Goal: Communication & Community: Answer question/provide support

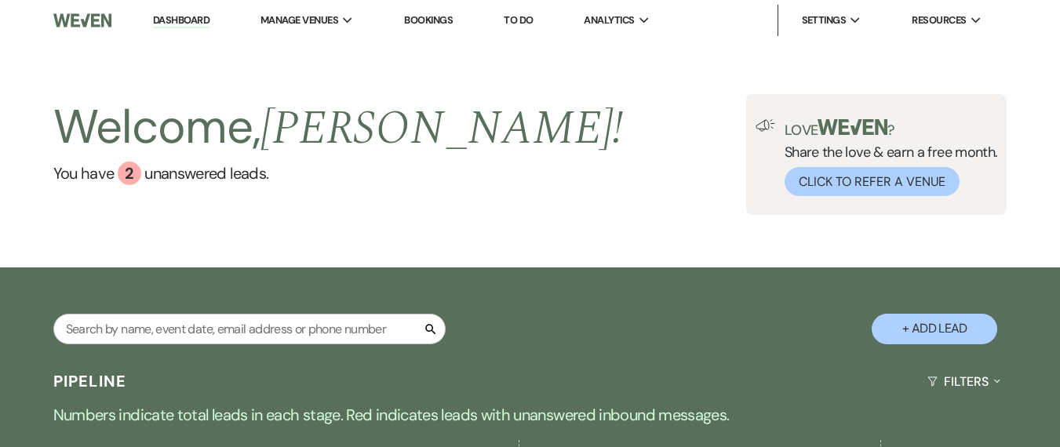
click at [170, 16] on link "Dashboard" at bounding box center [181, 20] width 57 height 15
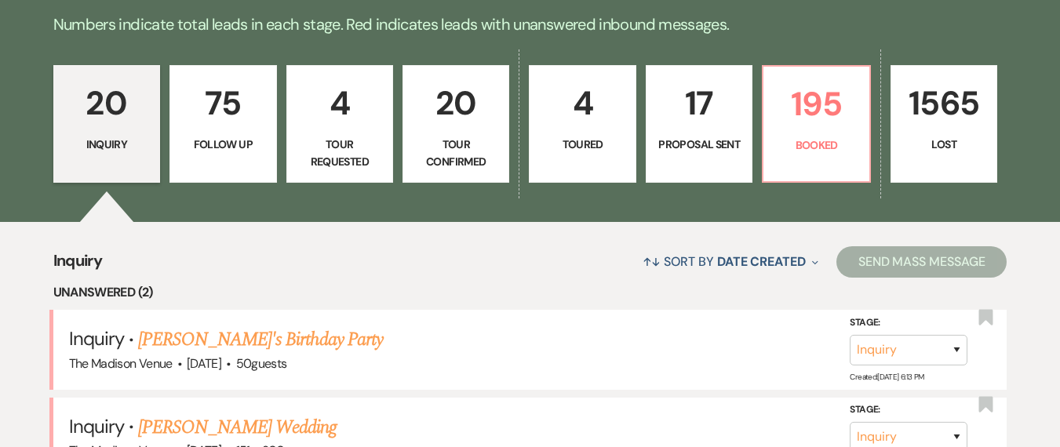
scroll to position [558, 0]
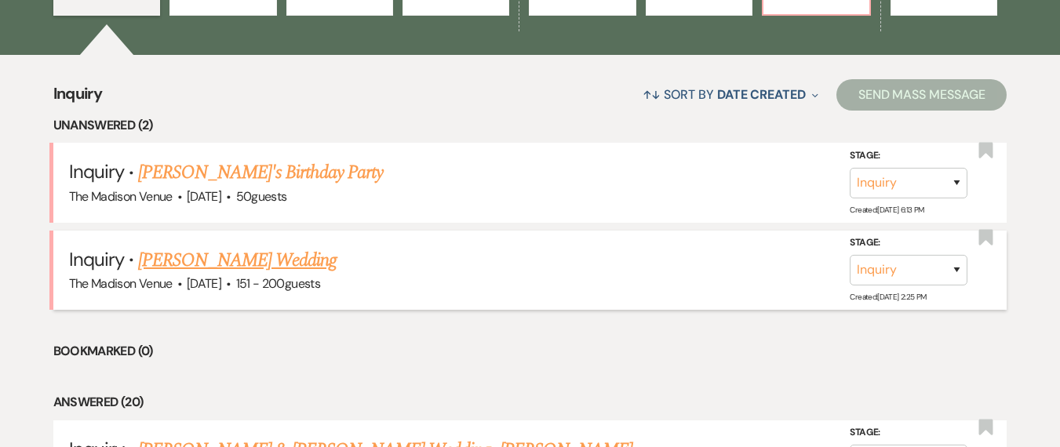
click at [237, 259] on link "[PERSON_NAME] Wedding" at bounding box center [237, 260] width 199 height 28
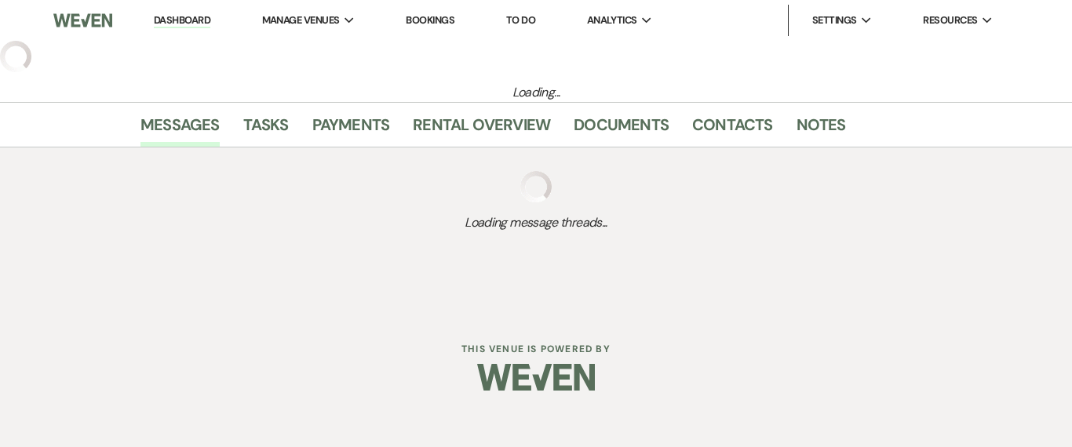
select select "2"
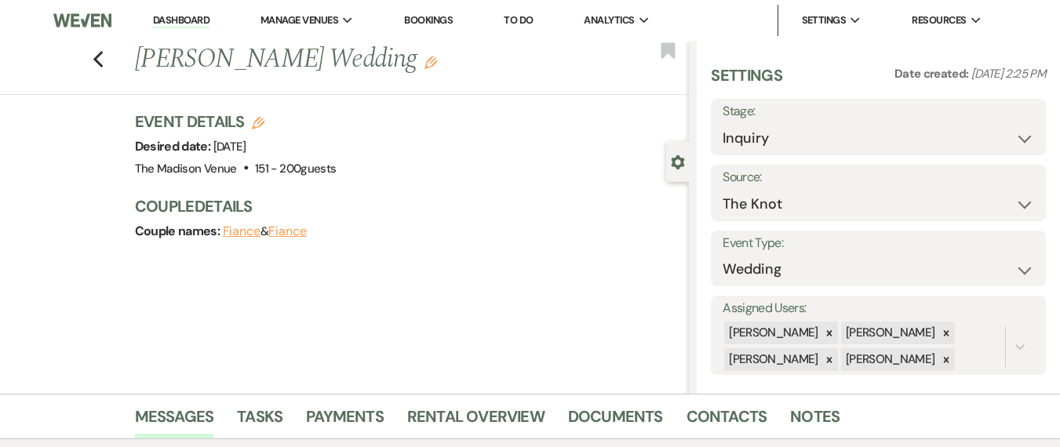
scroll to position [326, 0]
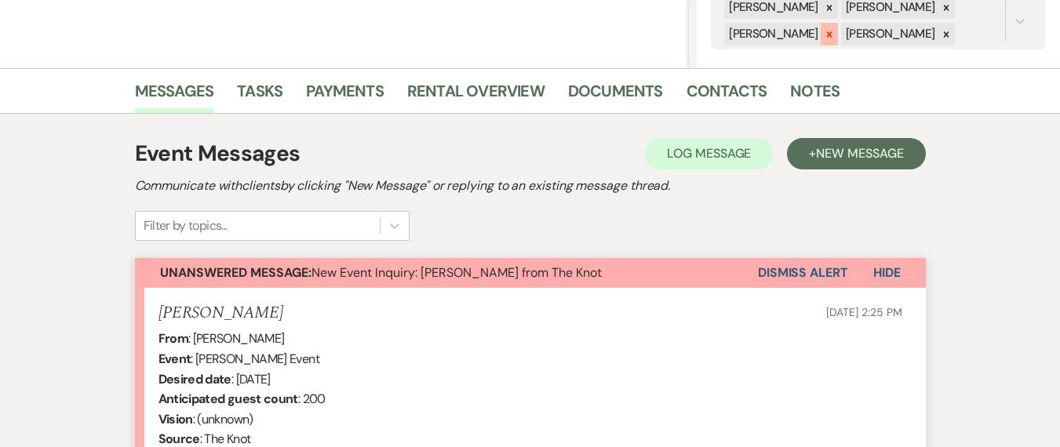
click at [829, 36] on icon at bounding box center [829, 34] width 11 height 11
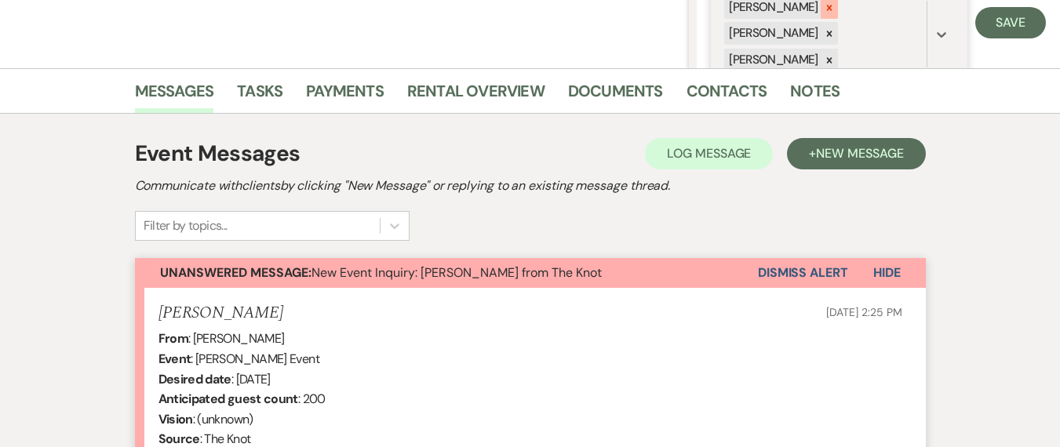
click at [824, 12] on icon at bounding box center [829, 7] width 11 height 11
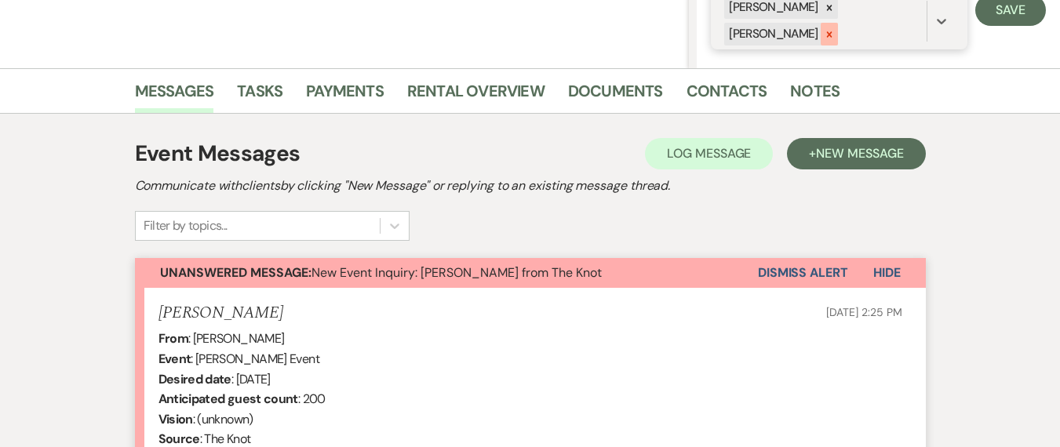
click at [824, 27] on div at bounding box center [829, 34] width 17 height 23
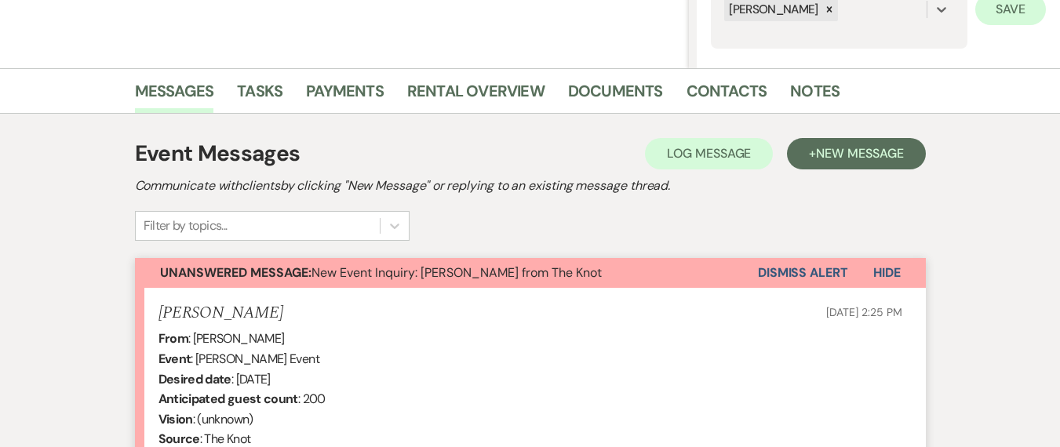
click at [954, 12] on div "Assigned Users: option [PERSON_NAME], deselected. 0 results available. Select i…" at bounding box center [839, 9] width 257 height 78
click at [987, 13] on button "Save" at bounding box center [1011, 9] width 71 height 31
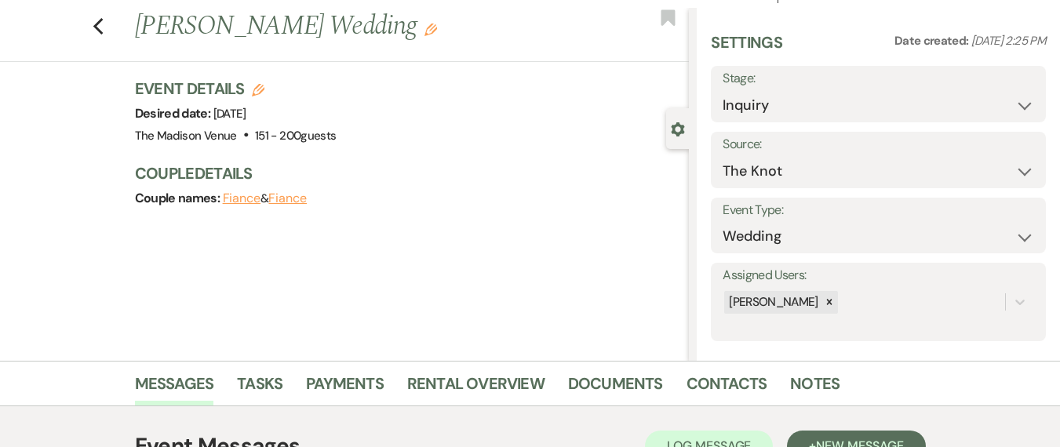
scroll to position [0, 0]
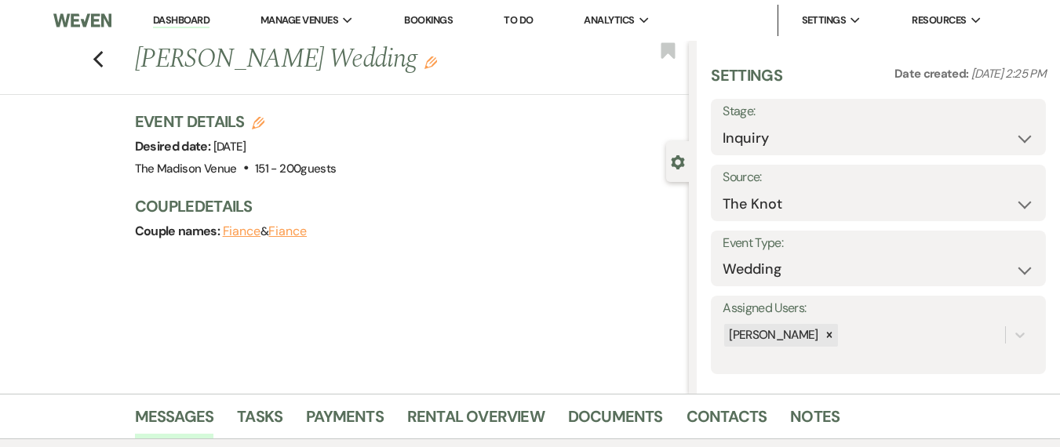
click at [392, 61] on h1 "[PERSON_NAME] Wedding Edit" at bounding box center [353, 60] width 437 height 38
click at [425, 60] on icon "Edit" at bounding box center [431, 63] width 13 height 13
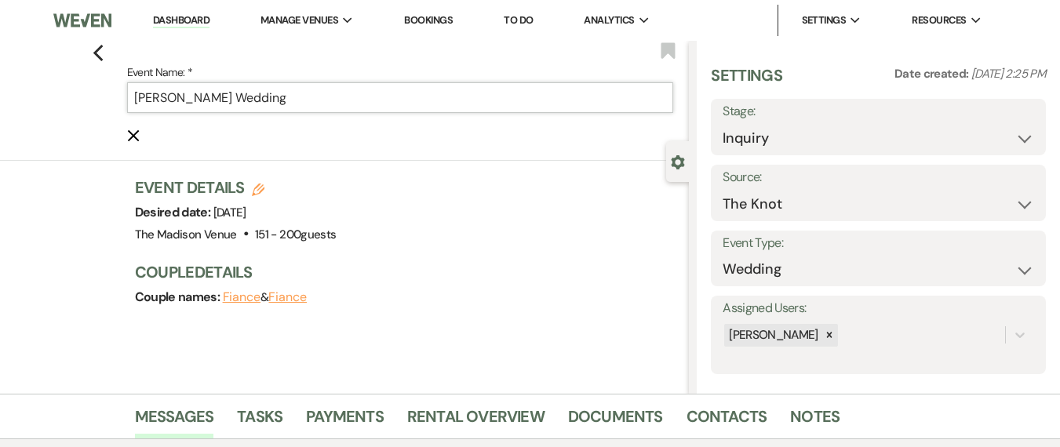
click at [374, 109] on input "[PERSON_NAME] Wedding" at bounding box center [400, 97] width 547 height 31
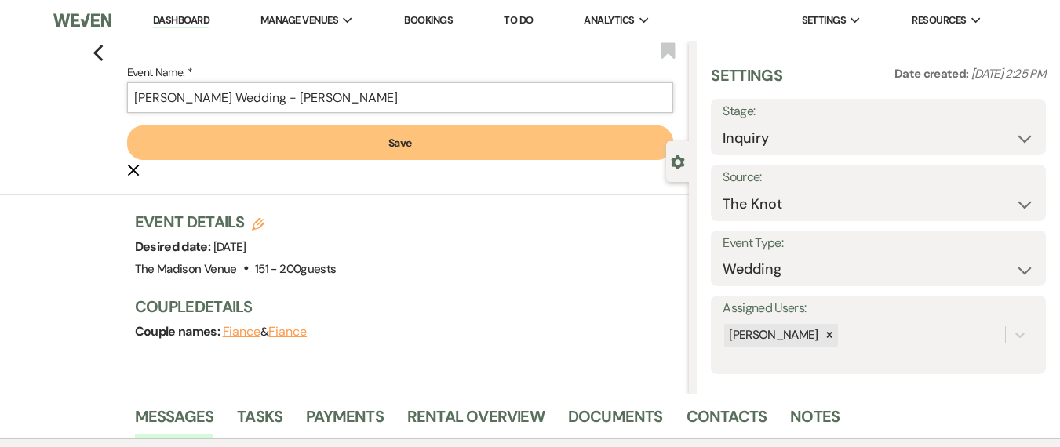
type input "[PERSON_NAME] Wedding - [PERSON_NAME]"
click at [400, 152] on button "Save" at bounding box center [400, 143] width 547 height 35
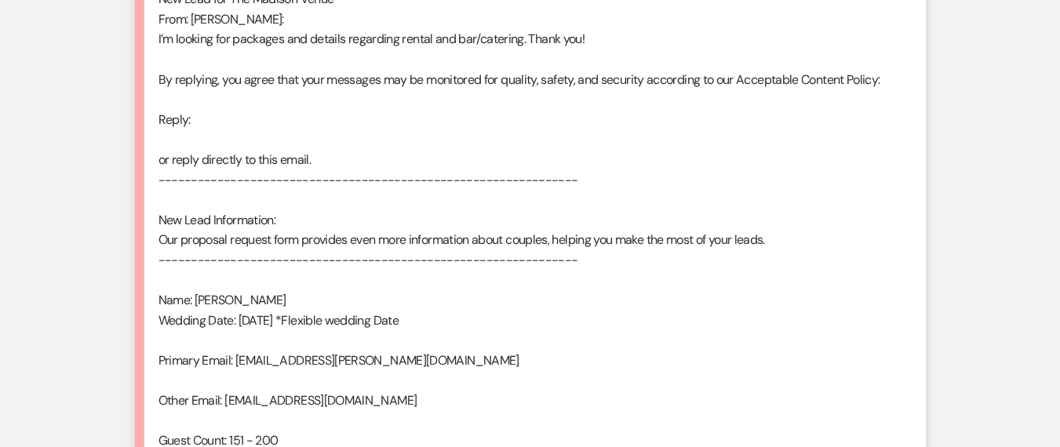
scroll to position [1075, 0]
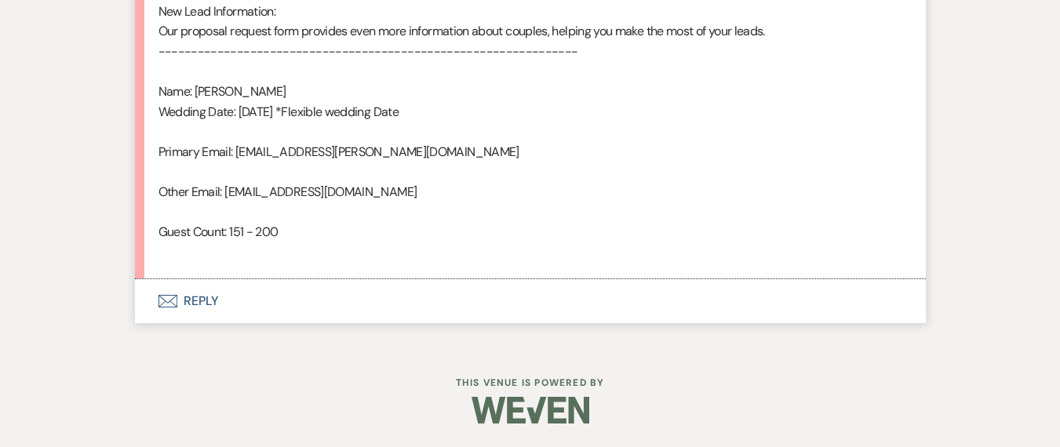
click at [257, 299] on button "Envelope Reply" at bounding box center [530, 301] width 791 height 44
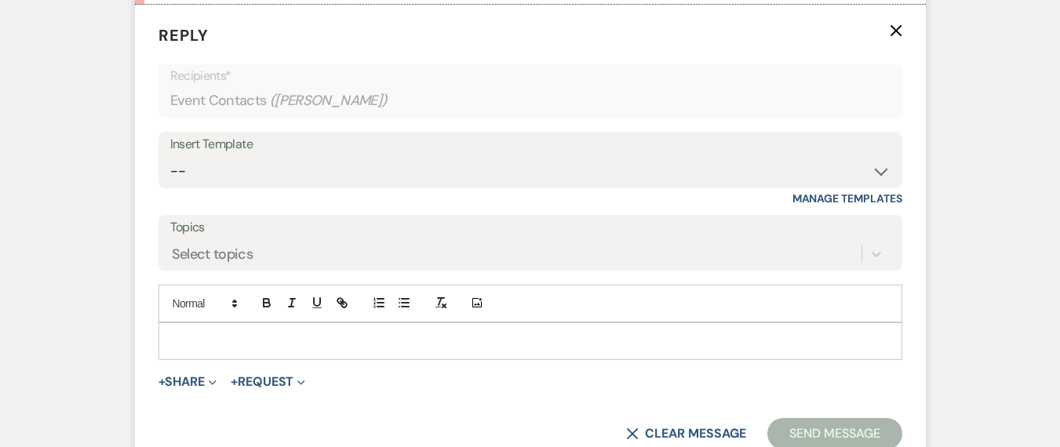
scroll to position [1363, 0]
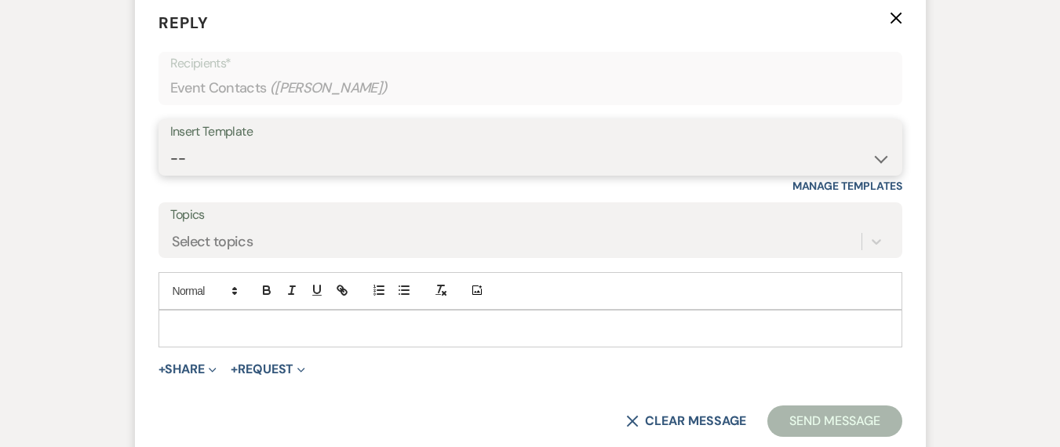
click at [232, 158] on select "-- Weven Planning Portal Introduction (Booked Events) Corporate Lead Follow Up …" at bounding box center [530, 159] width 721 height 31
select select "4626"
click at [170, 144] on select "-- Weven Planning Portal Introduction (Booked Events) Corporate Lead Follow Up …" at bounding box center [530, 159] width 721 height 31
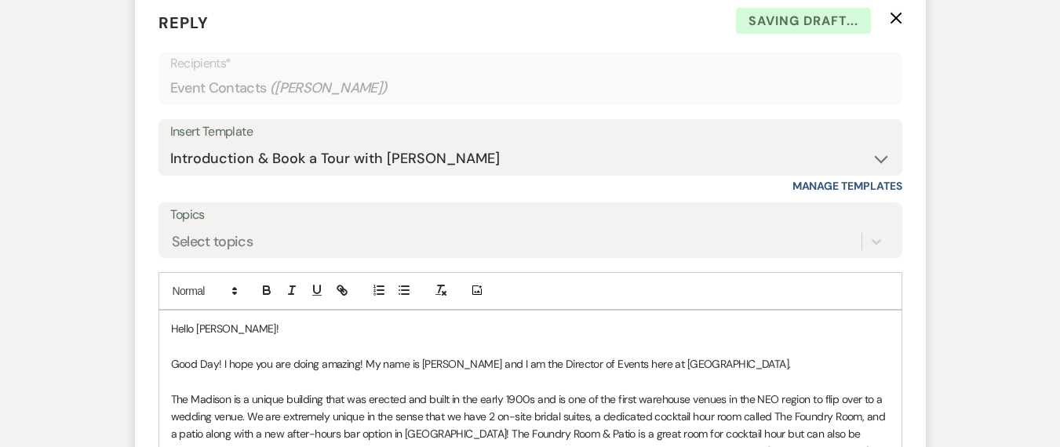
click at [223, 367] on p "Good Day! I hope you are doing amazing! My name is [PERSON_NAME] and I am the D…" at bounding box center [530, 364] width 719 height 17
click at [512, 369] on p "Good morning! I hope you are doing amazing! My name is [PERSON_NAME] and I am t…" at bounding box center [530, 364] width 719 height 17
click at [791, 370] on p "Good morning! I hope you are doing amazing! My name is [PERSON_NAME], and I am …" at bounding box center [530, 364] width 719 height 17
click at [829, 361] on p "Good morning! I hope you are doing amazing! My name is [PERSON_NAME], and I am …" at bounding box center [530, 364] width 719 height 17
click at [796, 363] on p "Good morning! I hope you are doing amazing! My name is [PERSON_NAME], and I am …" at bounding box center [530, 364] width 719 height 17
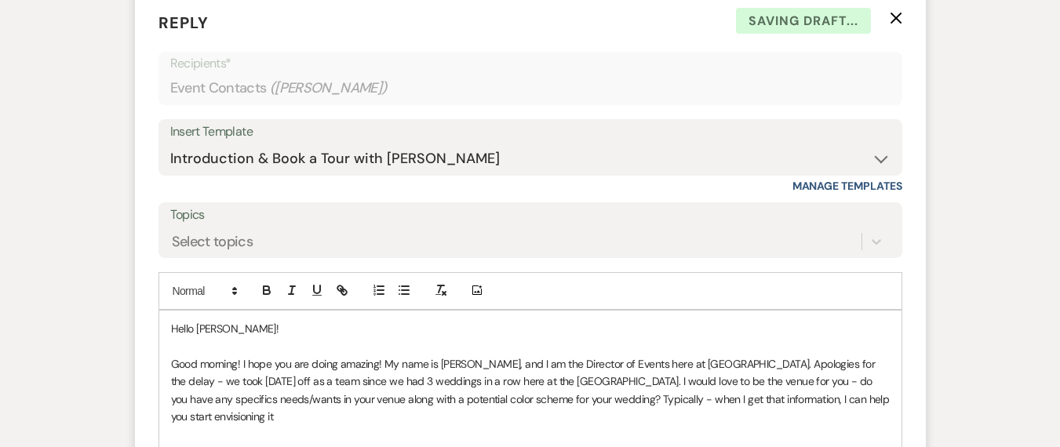
click at [567, 401] on p "Good morning! I hope you are doing amazing! My name is [PERSON_NAME], and I am …" at bounding box center [530, 391] width 719 height 71
click at [870, 385] on p "Good morning! I hope you are doing amazing! My name is [PERSON_NAME], and I am …" at bounding box center [530, 391] width 719 height 71
click at [0, 0] on span "Maintain the agreement" at bounding box center [0, 0] width 0 height 0
click at [316, 399] on p "Good morning! I hope you are doing amazing! My name is [PERSON_NAME], and I am …" at bounding box center [530, 391] width 719 height 71
click at [188, 384] on p "Good morning! I hope you are doing amazing! My name is [PERSON_NAME], and I am …" at bounding box center [530, 391] width 719 height 71
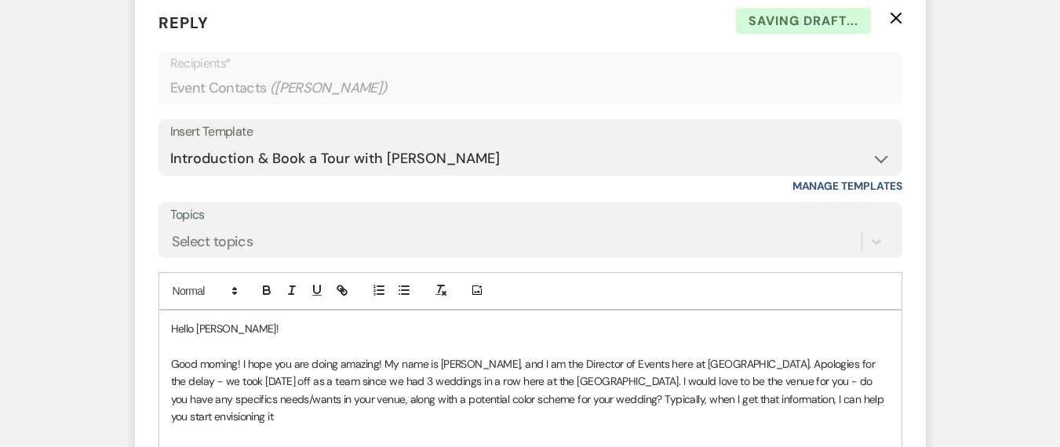
click at [183, 385] on p "Good morning! I hope you are doing amazing! My name is [PERSON_NAME], and I am …" at bounding box center [530, 391] width 719 height 71
click at [0, 0] on span "—we" at bounding box center [0, 0] width 0 height 0
click at [864, 375] on p "Good morning! I hope you are doing amazing! My name is [PERSON_NAME], and I am …" at bounding box center [530, 391] width 719 height 71
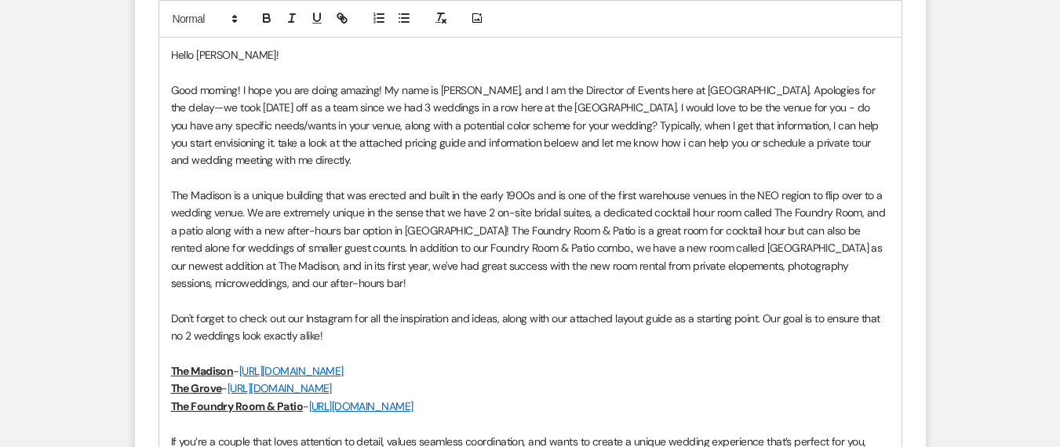
scroll to position [1637, 0]
click at [469, 141] on p "Good morning! I hope you are doing amazing! My name is [PERSON_NAME], and I am …" at bounding box center [530, 125] width 719 height 88
click at [580, 148] on p "Good morning! I hope you are doing amazing! My name is [PERSON_NAME], and I am …" at bounding box center [530, 125] width 719 height 88
click at [0, 0] on qb-div "Correct the capitalization I can" at bounding box center [0, 0] width 0 height 0
click at [640, 144] on p "Good morning! I hope you are doing amazing! My name is [PERSON_NAME], and I am …" at bounding box center [530, 125] width 719 height 88
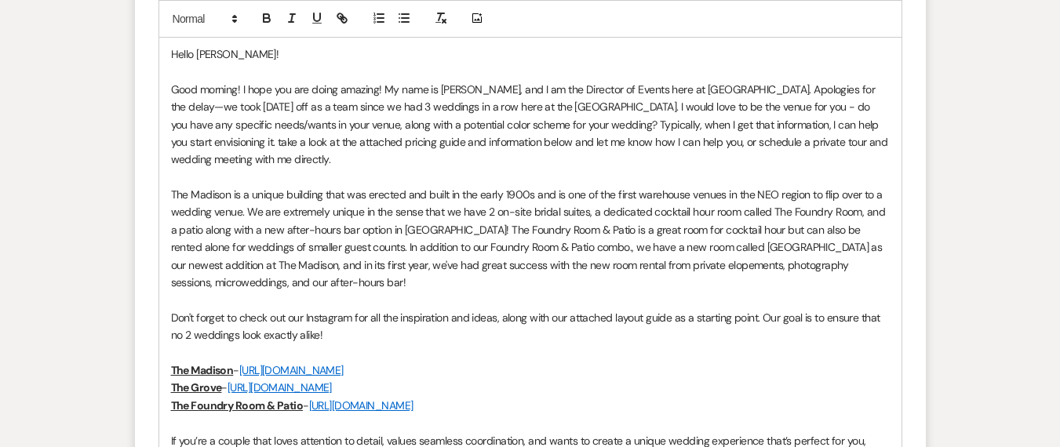
click at [174, 136] on p "Good morning! I hope you are doing amazing! My name is [PERSON_NAME], and I am …" at bounding box center [530, 125] width 719 height 88
click at [469, 135] on p "Good morning! I hope you are doing amazing! My name is [PERSON_NAME], and I am …" at bounding box center [530, 125] width 719 height 88
click at [476, 135] on p "Good morning! I hope you are doing amazing! My name is [PERSON_NAME], and I am …" at bounding box center [530, 125] width 719 height 88
click at [335, 285] on p "The Madison is a unique building that was erected and built in the early 1900s …" at bounding box center [530, 238] width 719 height 105
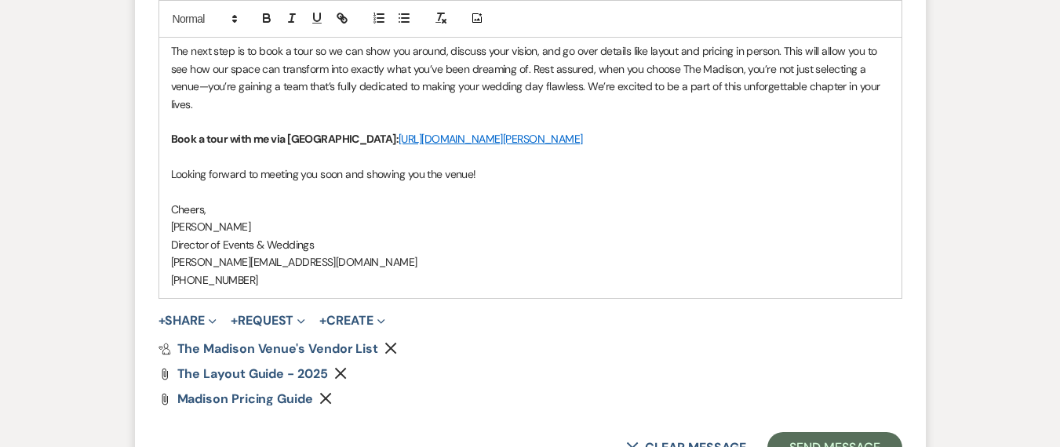
scroll to position [2317, 0]
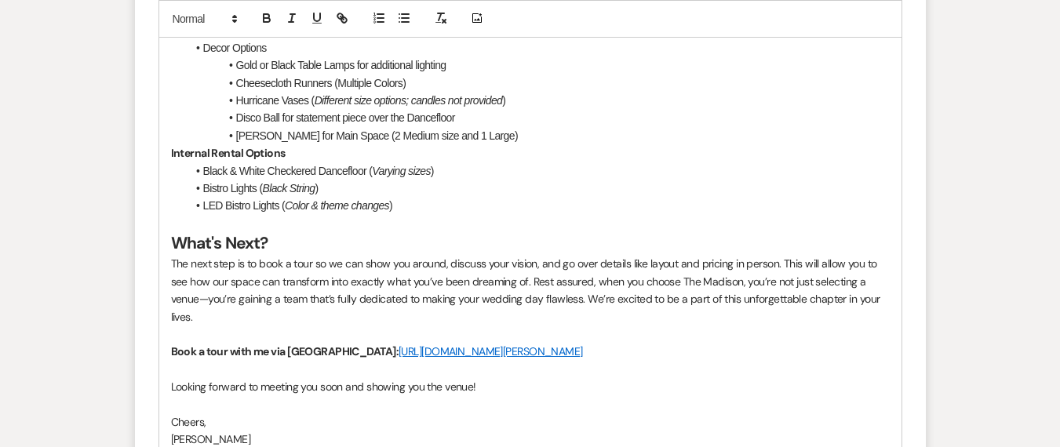
click at [722, 338] on p at bounding box center [530, 334] width 719 height 17
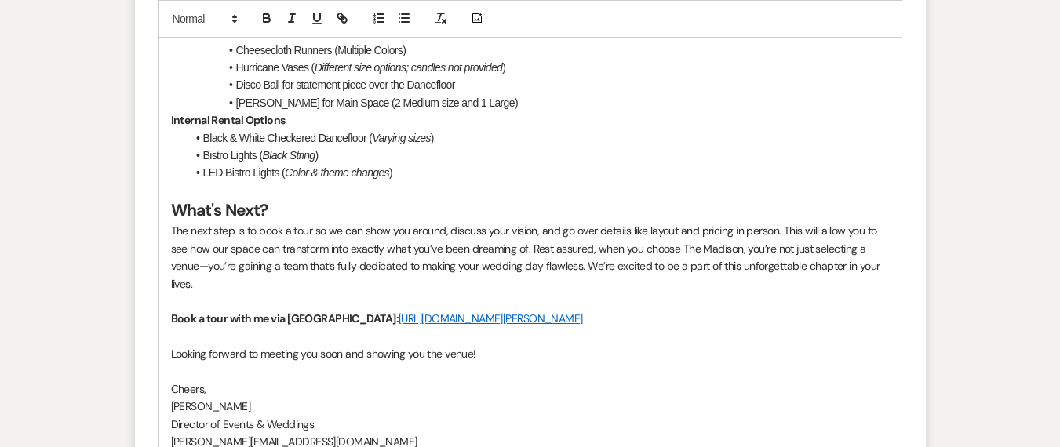
scroll to position [2708, 0]
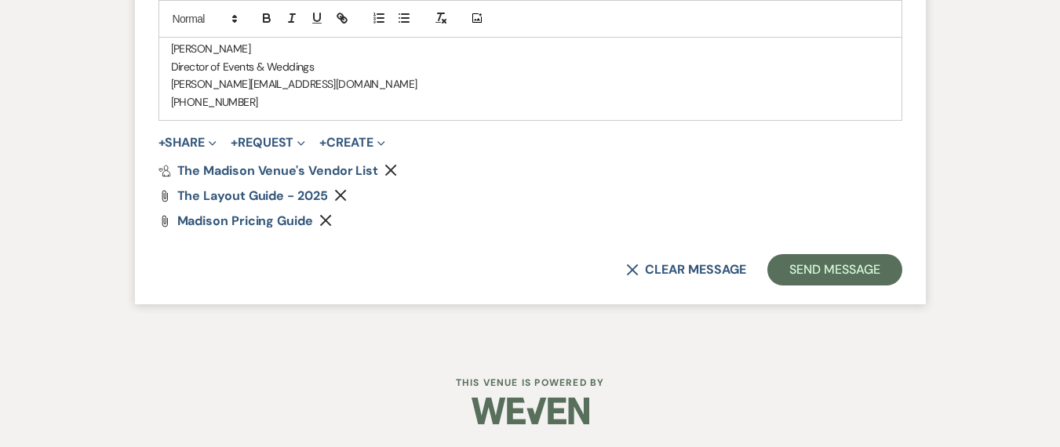
click at [797, 276] on button "Send Message" at bounding box center [835, 269] width 134 height 31
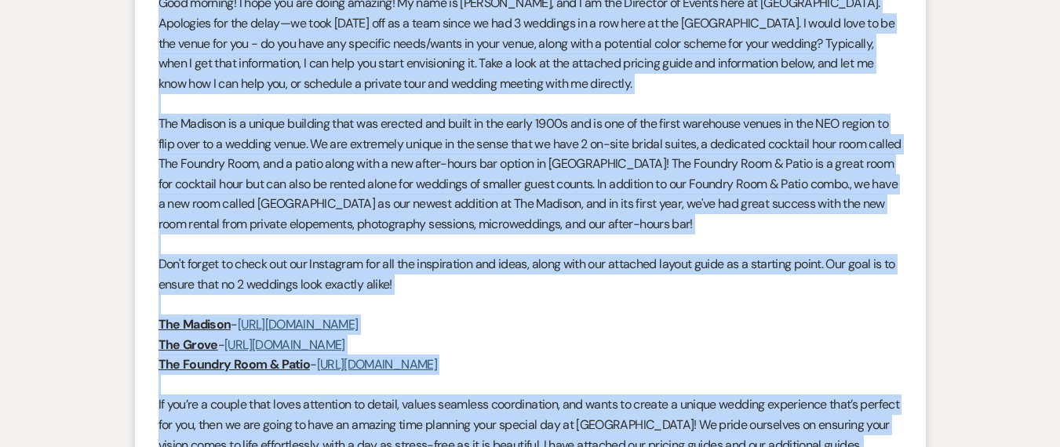
scroll to position [1304, 0]
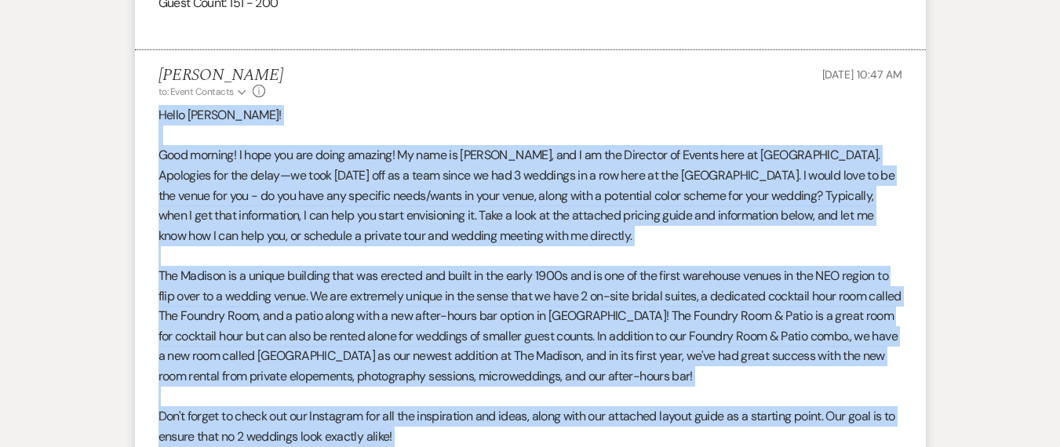
drag, startPoint x: 246, startPoint y: 144, endPoint x: 160, endPoint y: 115, distance: 90.3
copy div "Lorem Ipsum! Dolo sitamet! C adip eli sed doeiu tempori! Ut labo et Dolor Magna…"
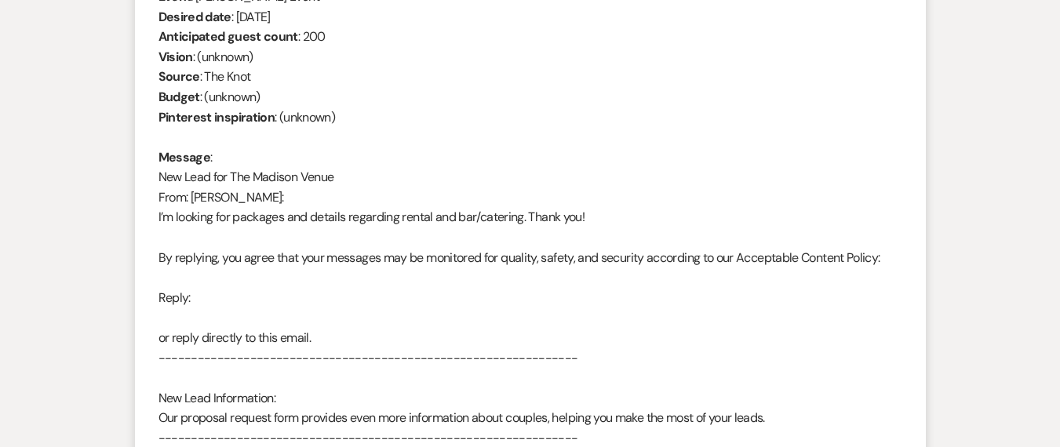
scroll to position [0, 0]
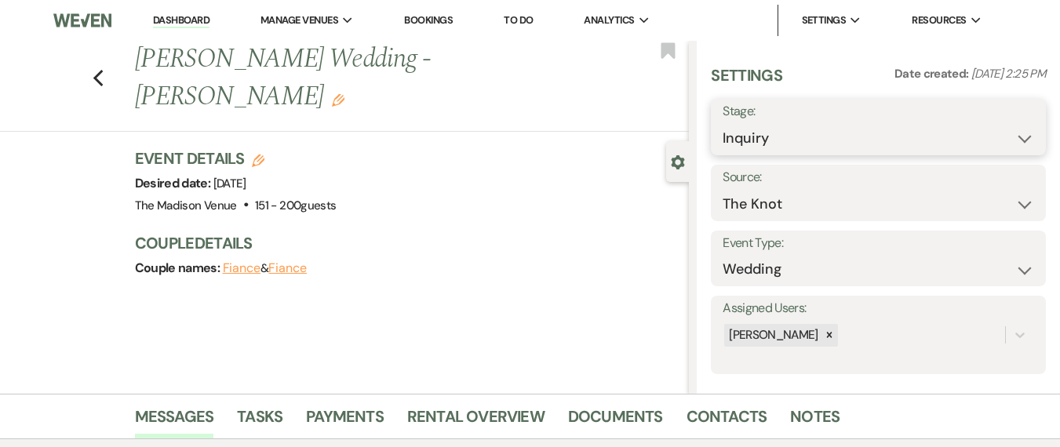
click at [825, 137] on select "Inquiry Follow Up Tour Requested Tour Confirmed Toured Proposal Sent Booked Lost" at bounding box center [879, 138] width 312 height 31
select select "9"
click at [723, 123] on select "Inquiry Follow Up Tour Requested Tour Confirmed Toured Proposal Sent Booked Lost" at bounding box center [879, 138] width 312 height 31
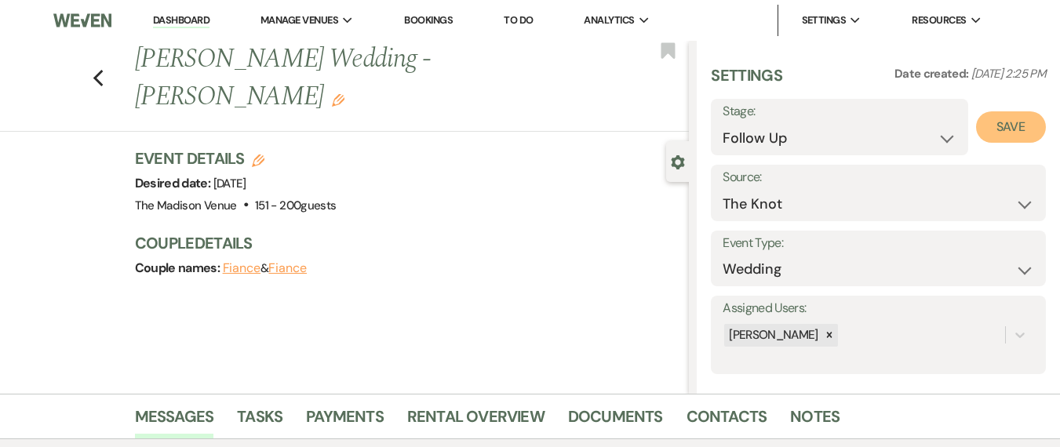
click at [1002, 135] on button "Save" at bounding box center [1011, 126] width 70 height 31
click at [103, 70] on use "button" at bounding box center [98, 78] width 10 height 17
select select "9"
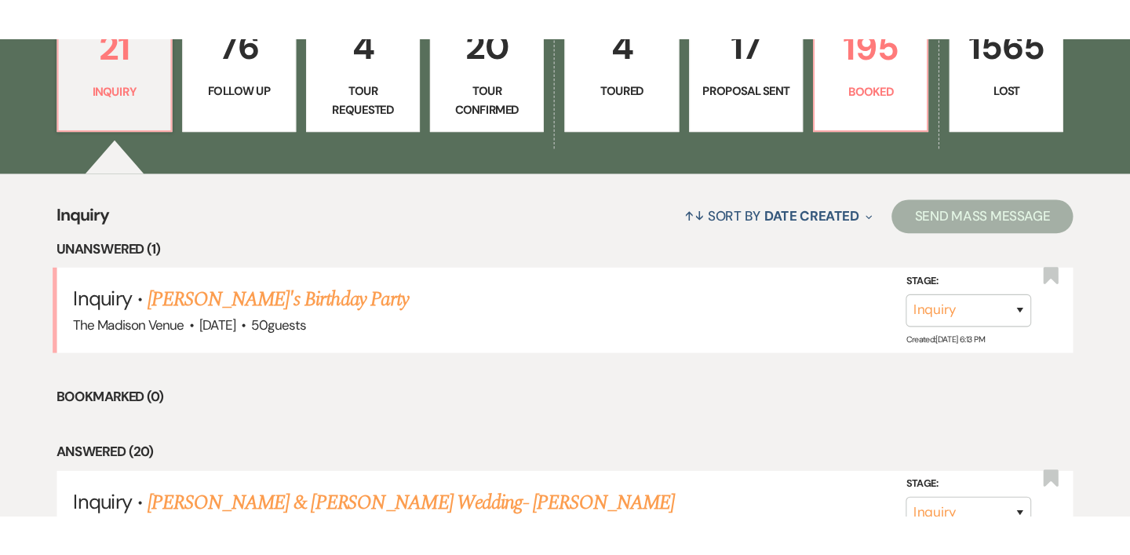
scroll to position [411, 0]
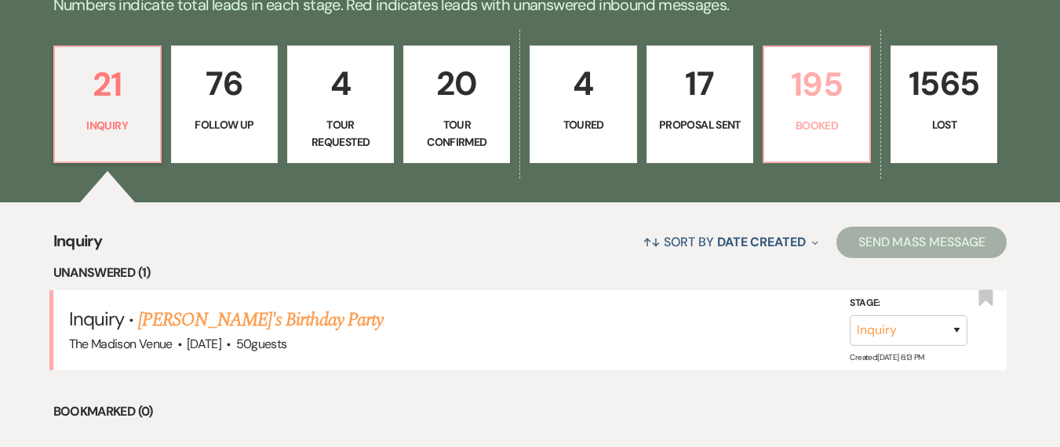
click at [811, 95] on p "195" at bounding box center [817, 84] width 86 height 53
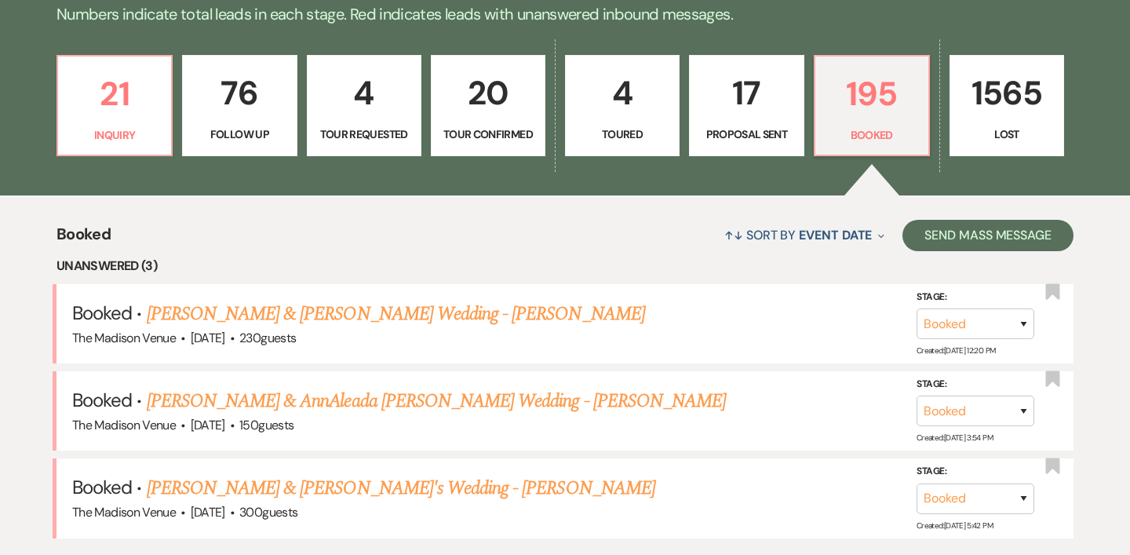
click at [111, 131] on p "Inquiry" at bounding box center [115, 134] width 94 height 17
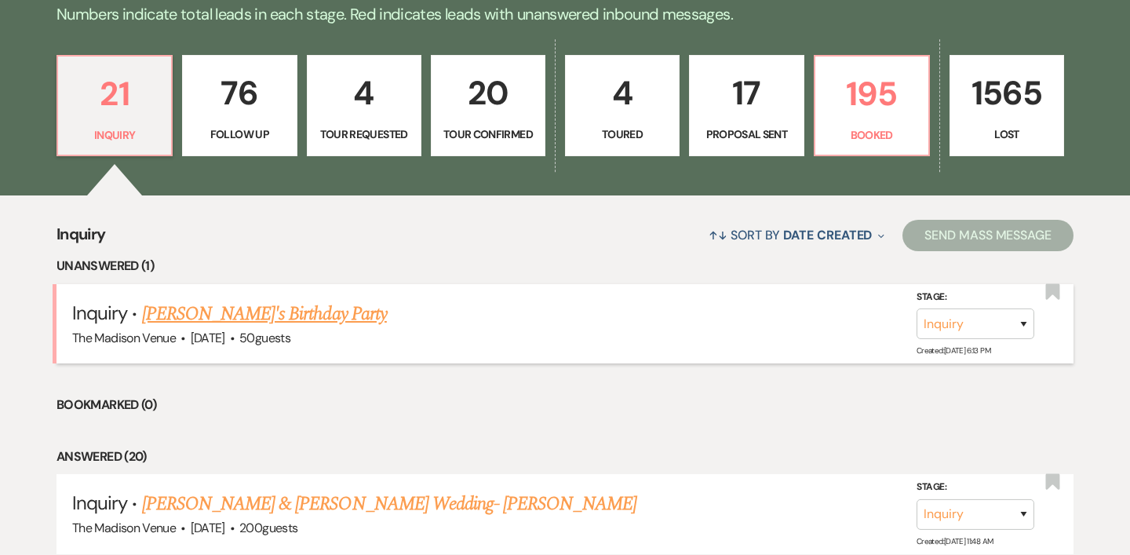
click at [272, 314] on link "[PERSON_NAME]'s Birthday Party" at bounding box center [264, 314] width 245 height 28
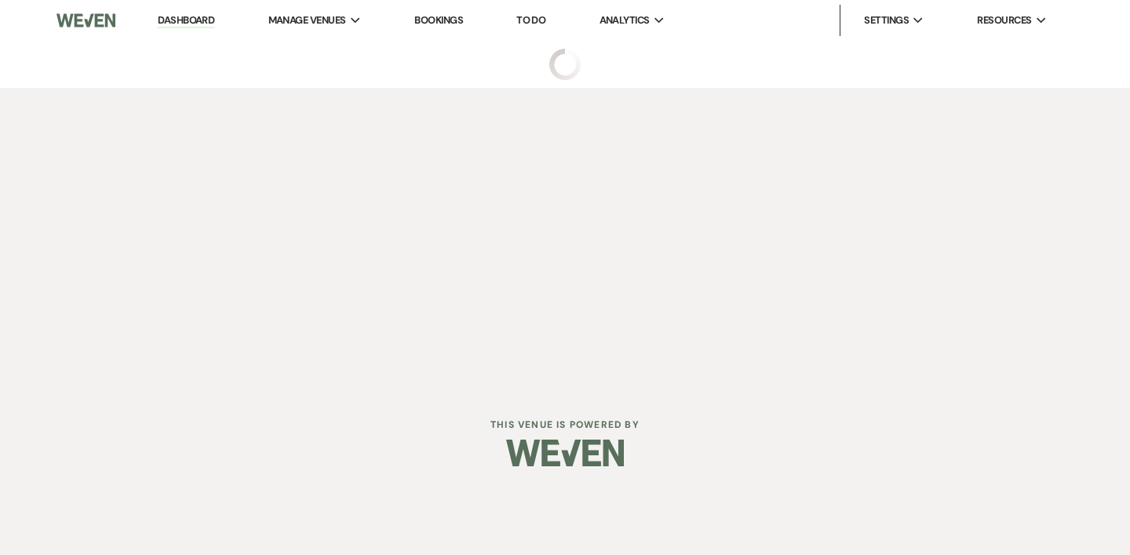
select select "5"
select select "4"
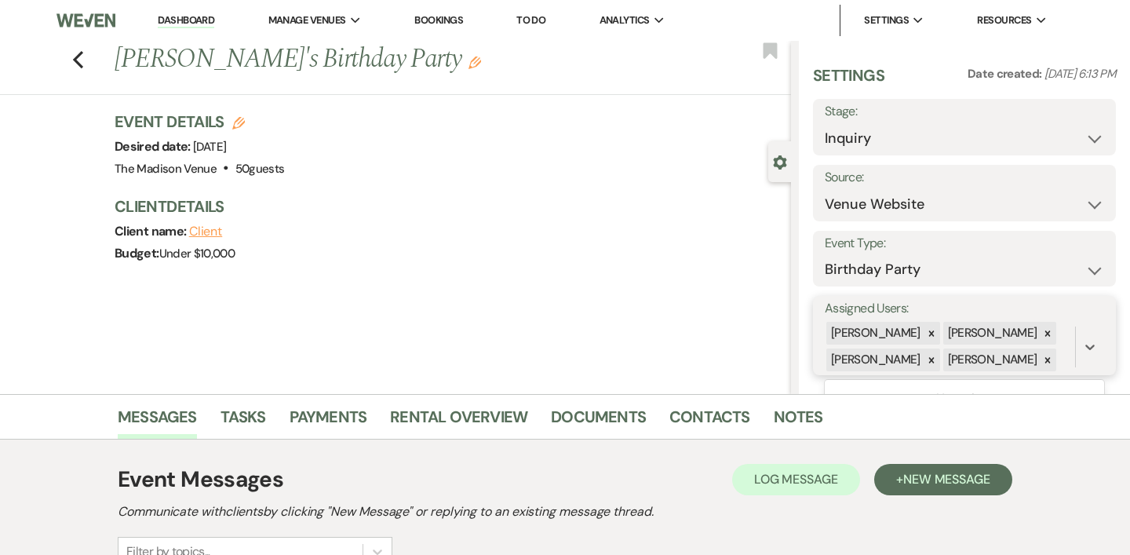
drag, startPoint x: 950, startPoint y: 370, endPoint x: 821, endPoint y: 370, distance: 128.7
click at [821, 370] on div "Assigned Users: 0 results available. Use Up and Down to choose options, press E…" at bounding box center [964, 335] width 303 height 79
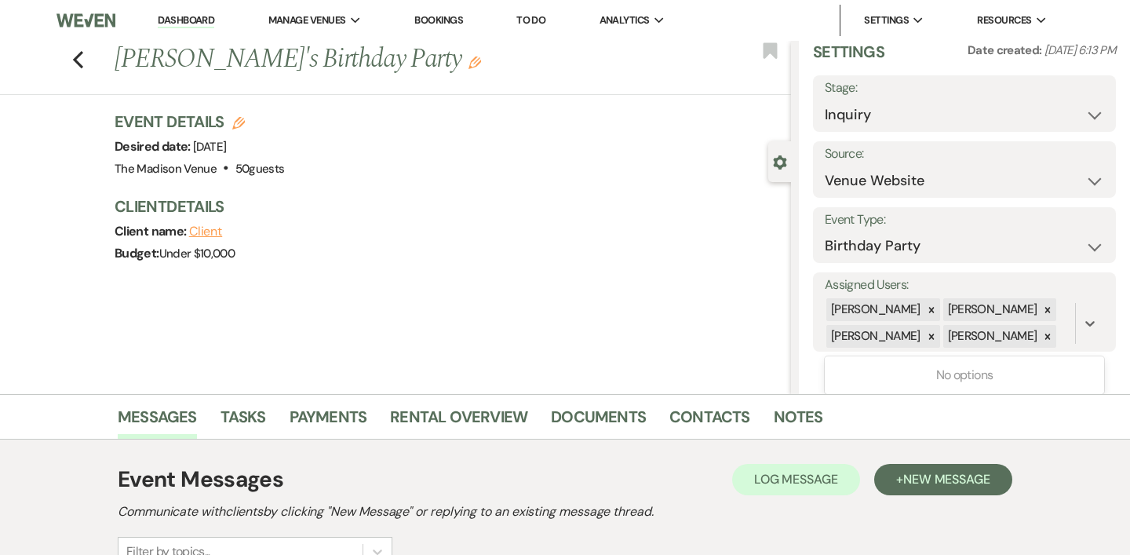
click at [1060, 359] on div "Settings Date created: [DATE] 6:13 PM Stage: Inquiry Follow Up Tour Requested T…" at bounding box center [964, 217] width 331 height 353
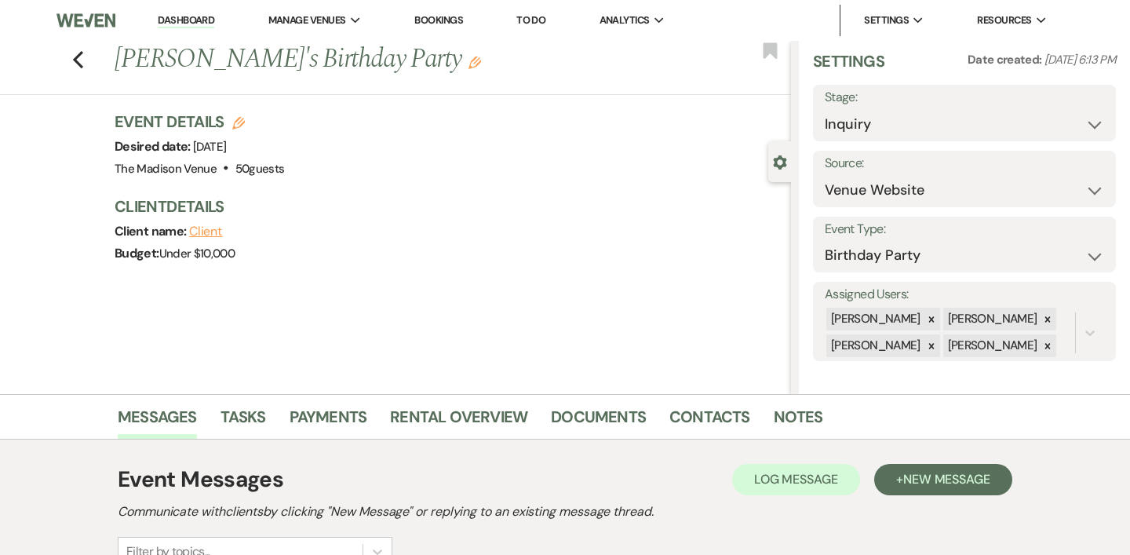
click at [458, 303] on div "Previous [PERSON_NAME]'s Birthday Party Edit Bookmark Gear Settings Settings Da…" at bounding box center [395, 217] width 791 height 353
click at [443, 300] on div "Previous [PERSON_NAME]'s Birthday Party Edit Bookmark Gear Settings Settings Da…" at bounding box center [395, 217] width 791 height 353
click at [137, 290] on div "Previous [PERSON_NAME]'s Birthday Party Edit Bookmark Gear Settings Settings Da…" at bounding box center [395, 217] width 791 height 353
click at [82, 205] on div "Previous [PERSON_NAME]'s Birthday Party Edit Bookmark Gear Settings Settings Da…" at bounding box center [395, 217] width 791 height 353
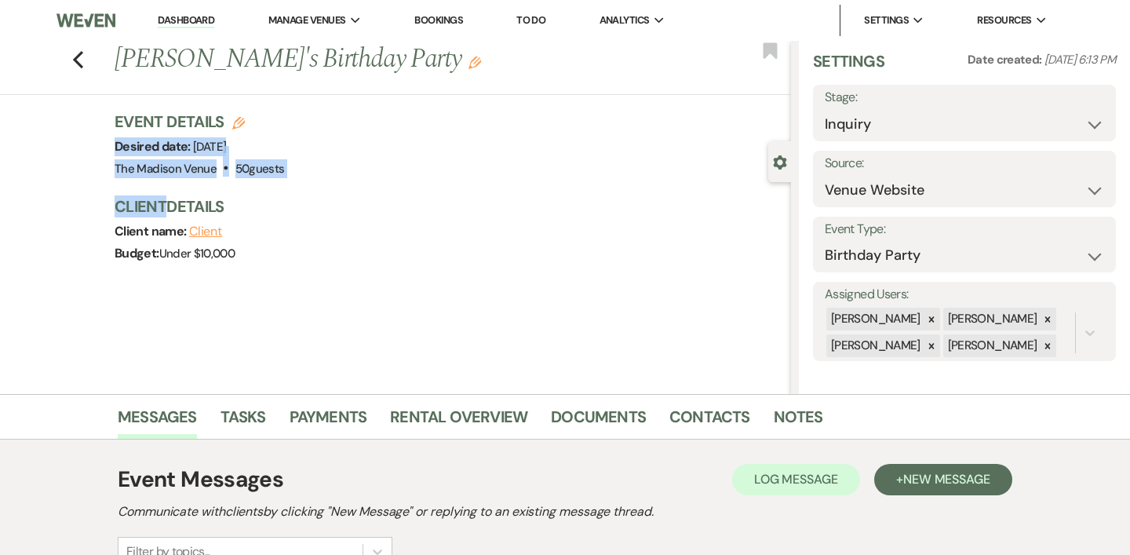
drag, startPoint x: 82, startPoint y: 205, endPoint x: 82, endPoint y: 140, distance: 65.1
click at [82, 140] on div "Previous [PERSON_NAME]'s Birthday Party Edit Bookmark Gear Settings Settings Da…" at bounding box center [395, 217] width 791 height 353
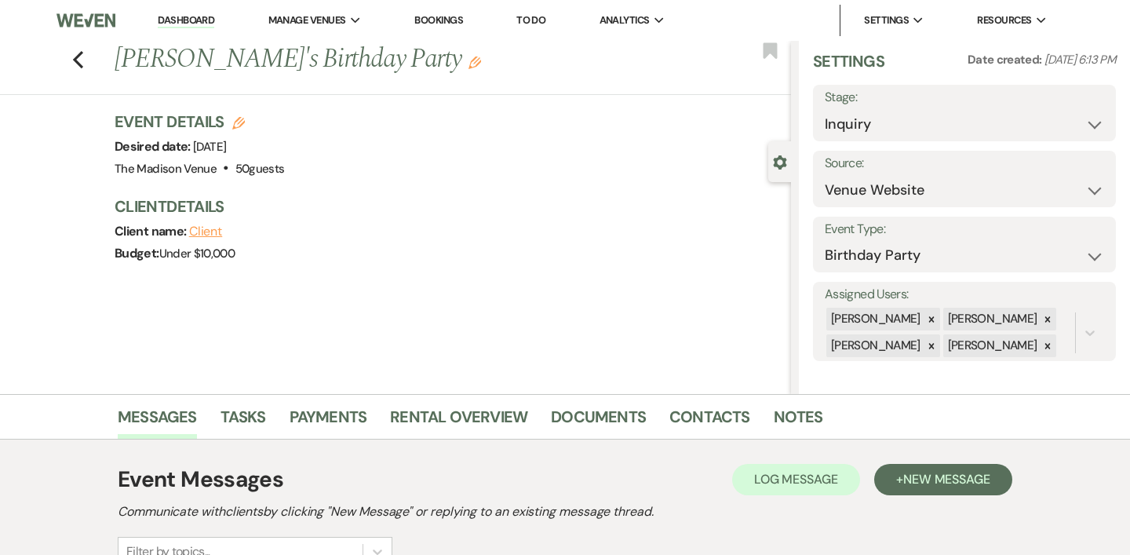
click at [89, 174] on div "Previous [PERSON_NAME]'s Birthday Party Edit Bookmark Gear Settings Settings Da…" at bounding box center [395, 217] width 791 height 353
click at [76, 98] on div "Previous [PERSON_NAME]'s Birthday Party Edit Bookmark Gear Settings Settings Da…" at bounding box center [395, 217] width 791 height 353
click at [929, 121] on section "Previous [PERSON_NAME]'s Birthday Party Edit Bookmark Gear Settings Settings Da…" at bounding box center [565, 217] width 1130 height 353
click at [783, 374] on div "Previous [PERSON_NAME]'s Birthday Party Edit Bookmark Gear Settings Settings Da…" at bounding box center [395, 217] width 791 height 353
click at [782, 374] on div "Previous [PERSON_NAME]'s Birthday Party Edit Bookmark Gear Settings Settings Da…" at bounding box center [395, 217] width 791 height 353
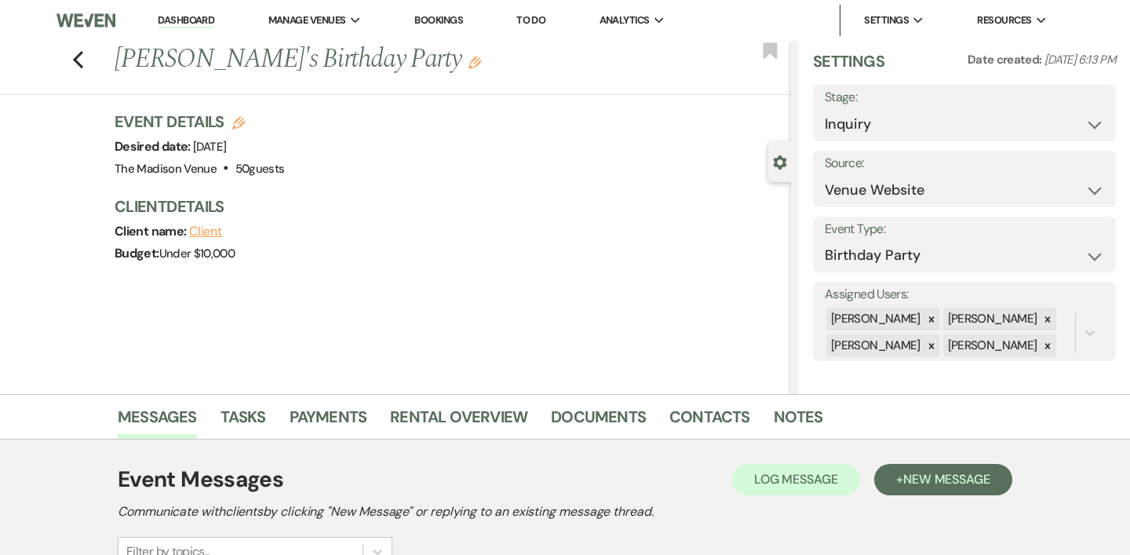
click at [696, 308] on div "Previous [PERSON_NAME]'s Birthday Party Edit Bookmark Gear Settings Settings Da…" at bounding box center [395, 217] width 791 height 353
click at [210, 19] on link "Dashboard" at bounding box center [186, 20] width 57 height 15
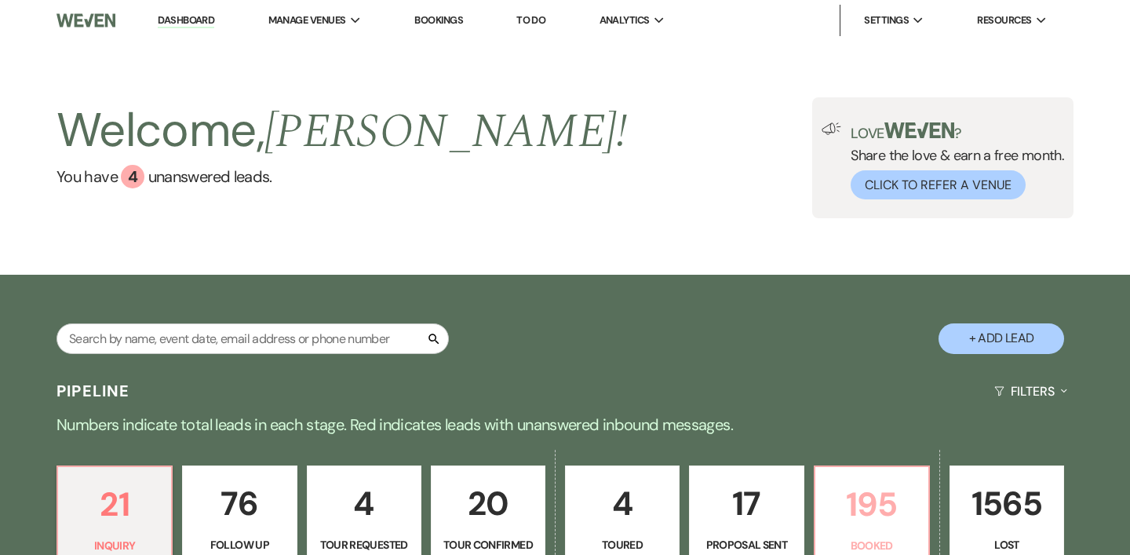
click at [841, 447] on p "195" at bounding box center [872, 504] width 94 height 53
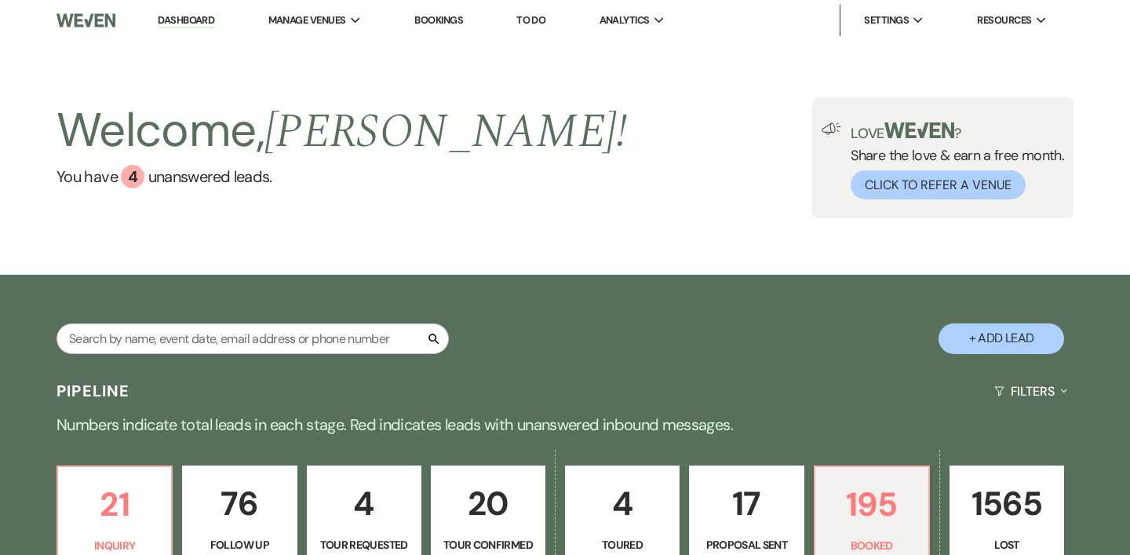
click at [841, 447] on p "195" at bounding box center [872, 504] width 94 height 53
click at [886, 447] on p "195" at bounding box center [872, 504] width 94 height 53
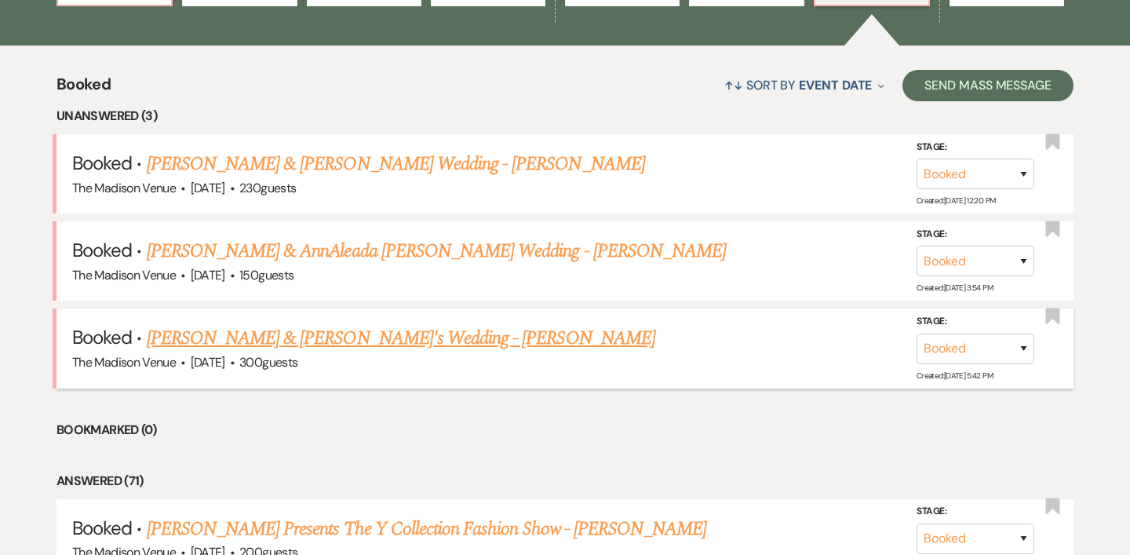
scroll to position [571, 0]
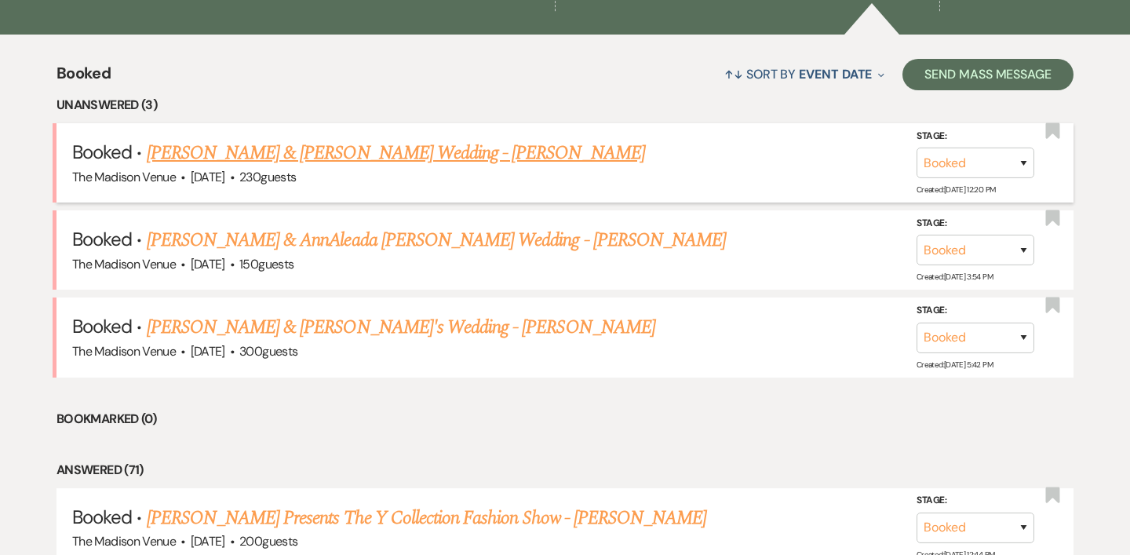
click at [388, 156] on link "[PERSON_NAME] & [PERSON_NAME] Wedding - [PERSON_NAME]" at bounding box center [396, 153] width 498 height 28
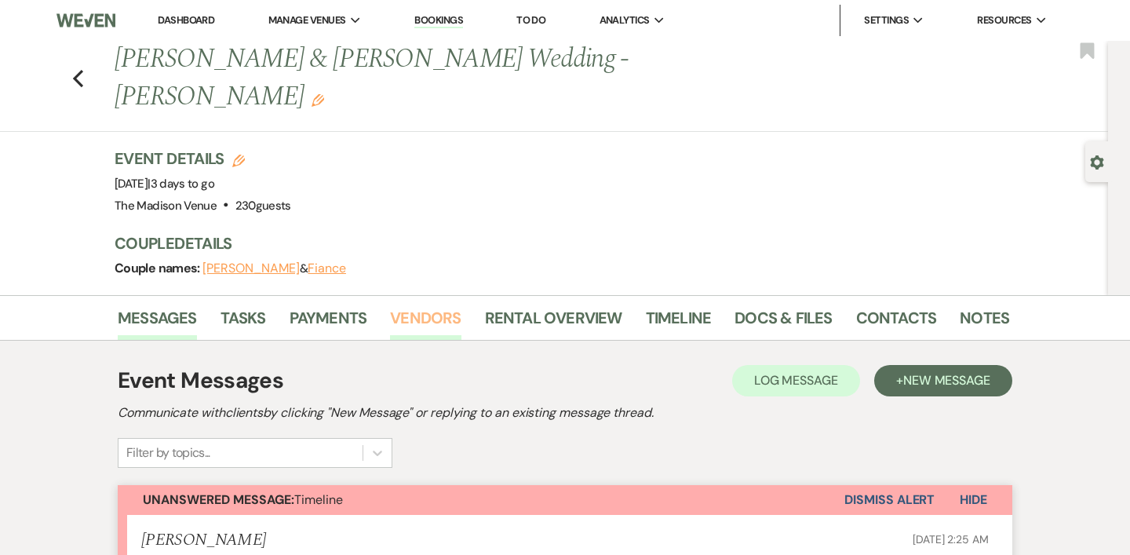
click at [424, 305] on link "Vendors" at bounding box center [425, 322] width 71 height 35
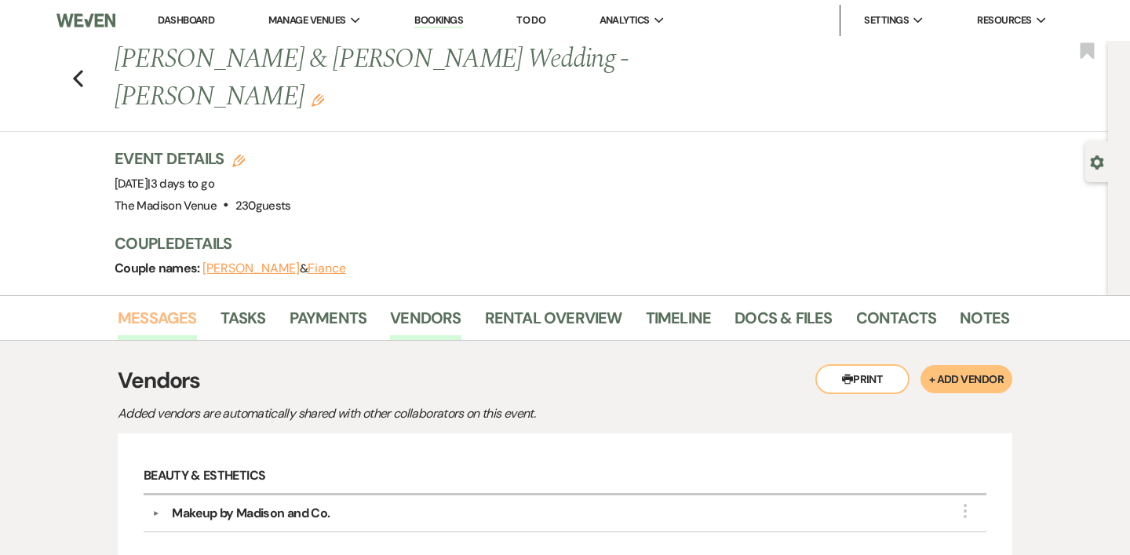
click at [187, 305] on link "Messages" at bounding box center [157, 322] width 79 height 35
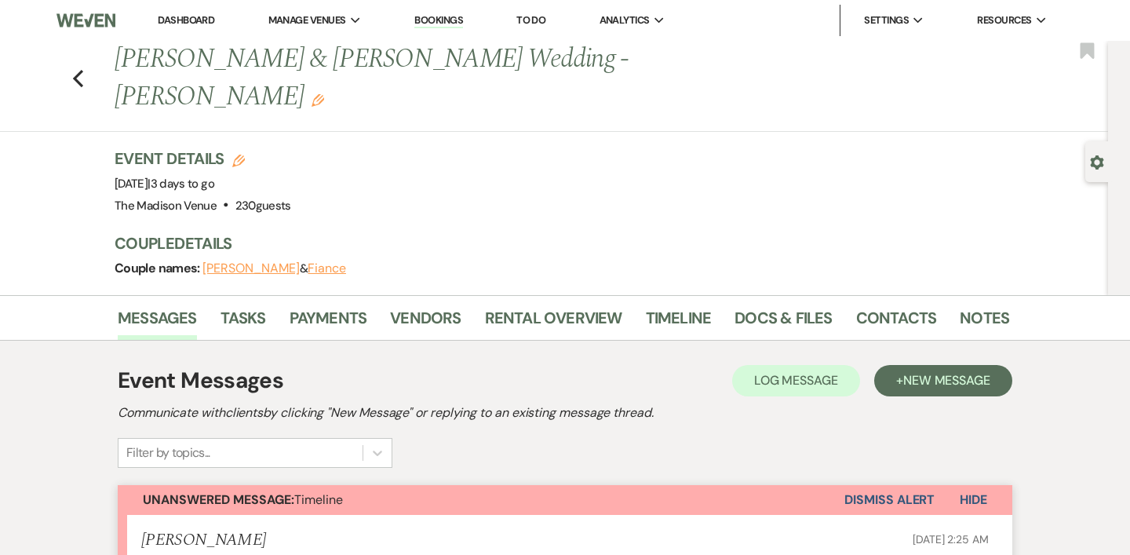
click at [75, 207] on div "Previous [PERSON_NAME] & [PERSON_NAME] Wedding - [PERSON_NAME] Edit Bookmark Ge…" at bounding box center [554, 168] width 1108 height 254
click at [78, 70] on use "button" at bounding box center [78, 78] width 10 height 17
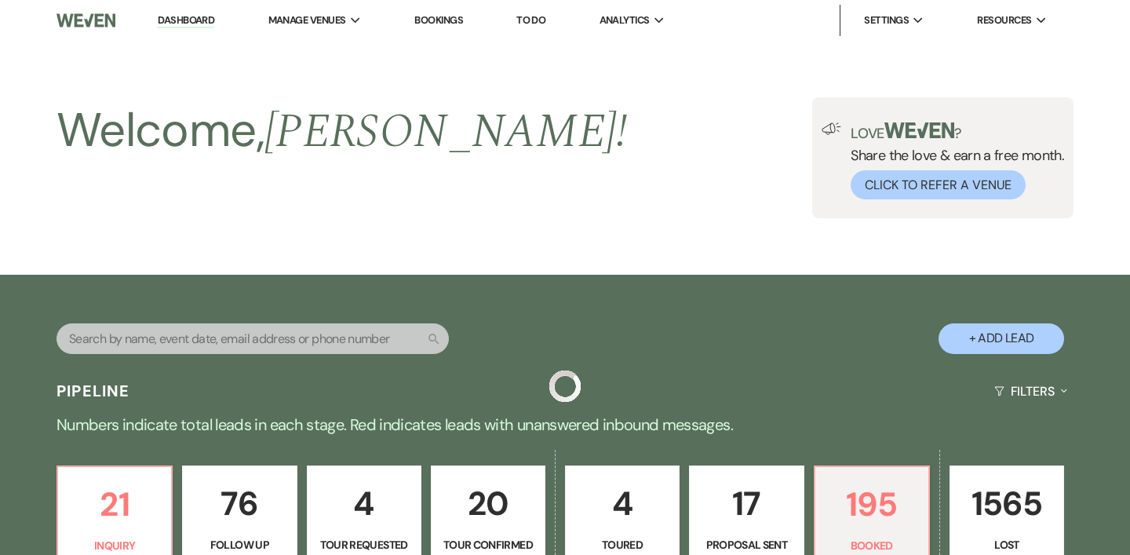
scroll to position [571, 0]
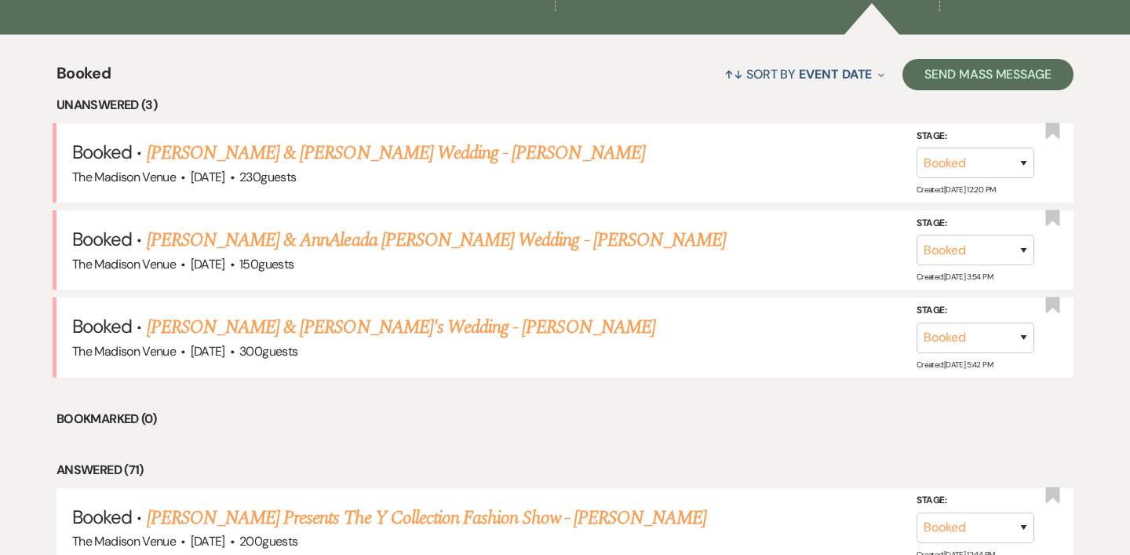
click at [199, 89] on div "↑↓ Sort By Event Date Expand Send Mass Message" at bounding box center [592, 74] width 963 height 42
click at [292, 89] on div "↑↓ Sort By Event Date Expand Send Mass Message" at bounding box center [592, 74] width 963 height 42
click at [410, 89] on div "↑↓ Sort By Event Date Expand Send Mass Message" at bounding box center [592, 74] width 963 height 42
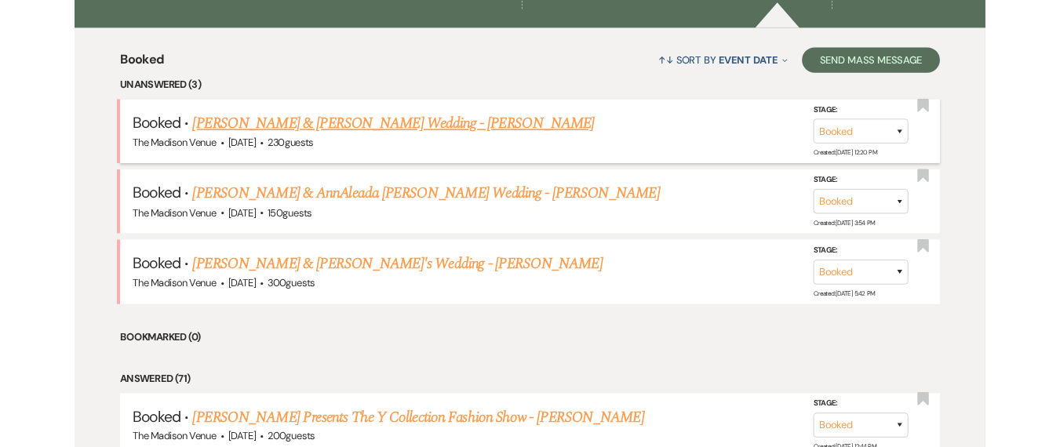
scroll to position [564, 0]
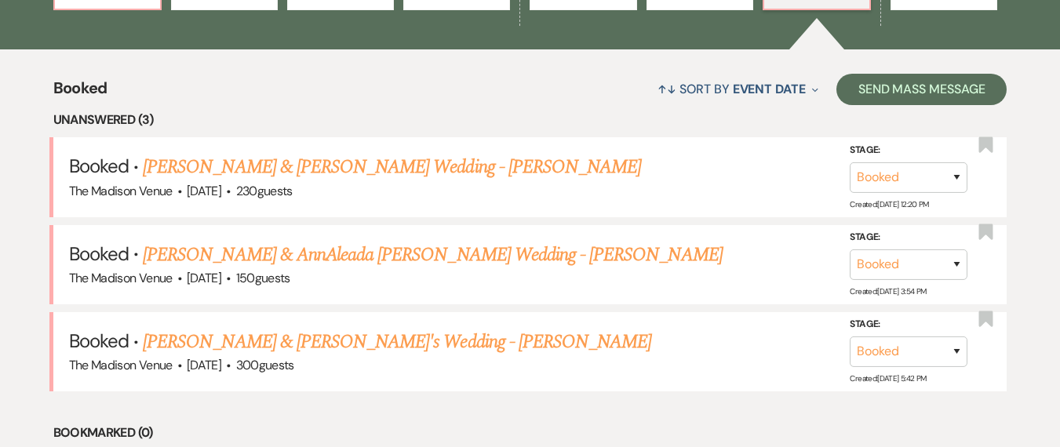
click at [273, 97] on div "↑↓ Sort By Event Date Expand Send Mass Message" at bounding box center [558, 89] width 900 height 42
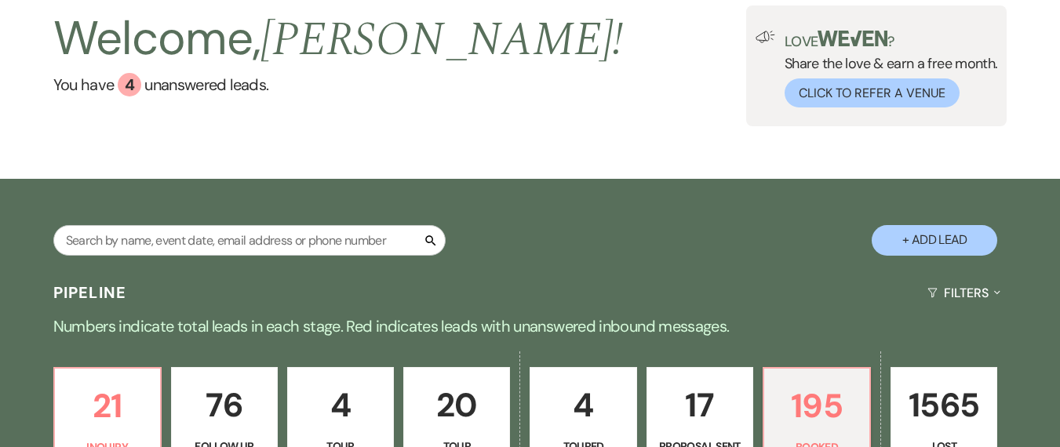
scroll to position [619, 0]
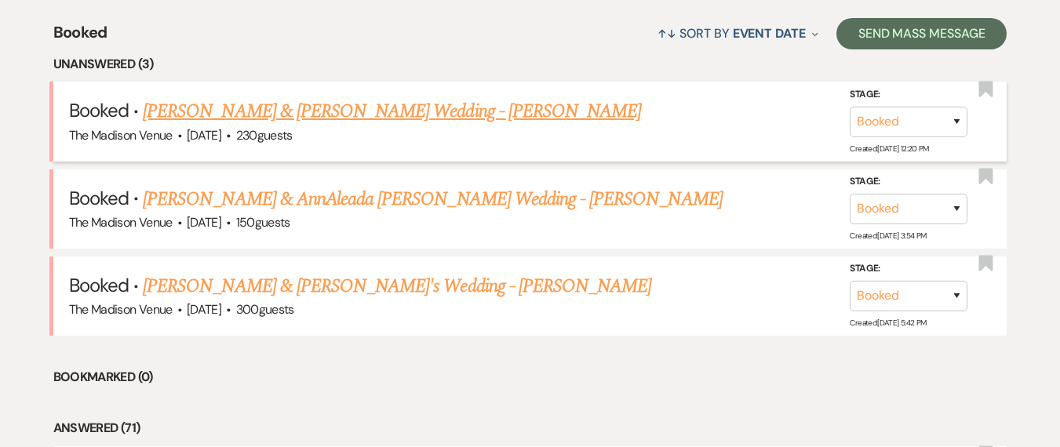
click at [385, 113] on link "[PERSON_NAME] & [PERSON_NAME] Wedding - [PERSON_NAME]" at bounding box center [392, 111] width 498 height 28
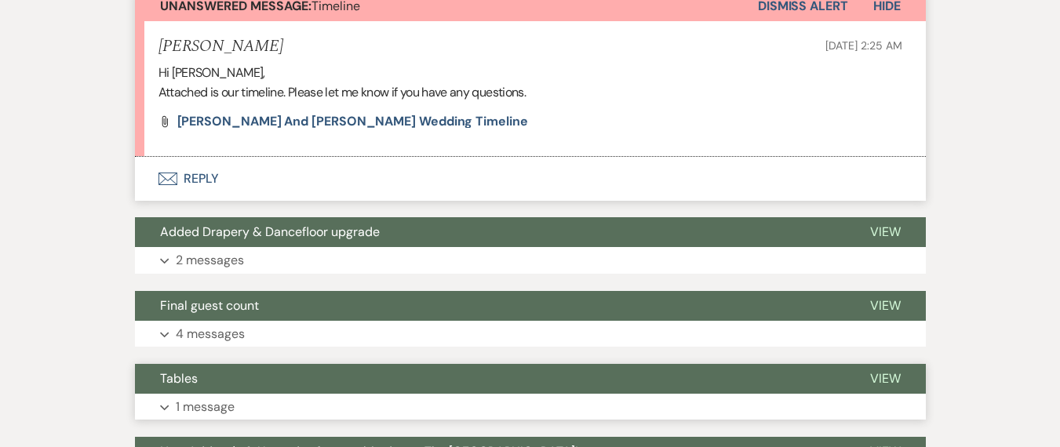
scroll to position [356, 0]
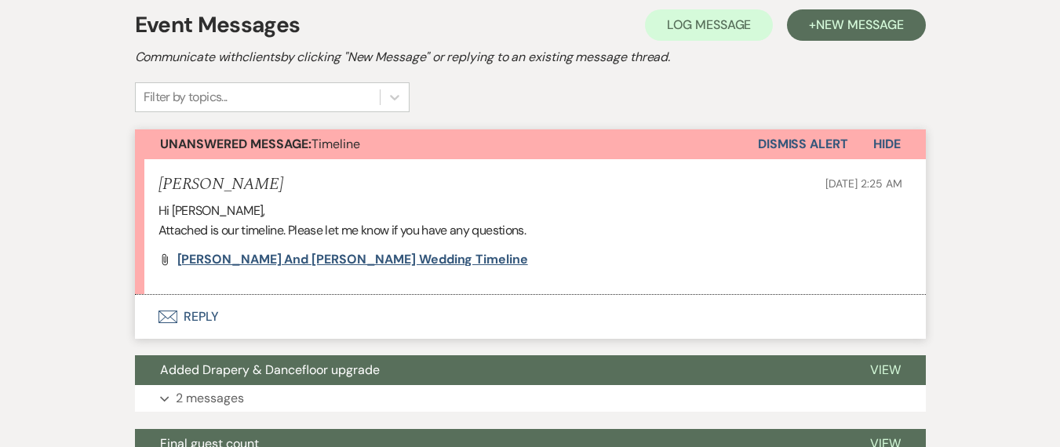
click at [319, 251] on span "[PERSON_NAME] and [PERSON_NAME] Wedding Timeline" at bounding box center [352, 259] width 351 height 16
drag, startPoint x: 698, startPoint y: 100, endPoint x: 166, endPoint y: 273, distance: 559.7
click at [698, 130] on button "Unanswered Message: Timeline" at bounding box center [446, 145] width 623 height 30
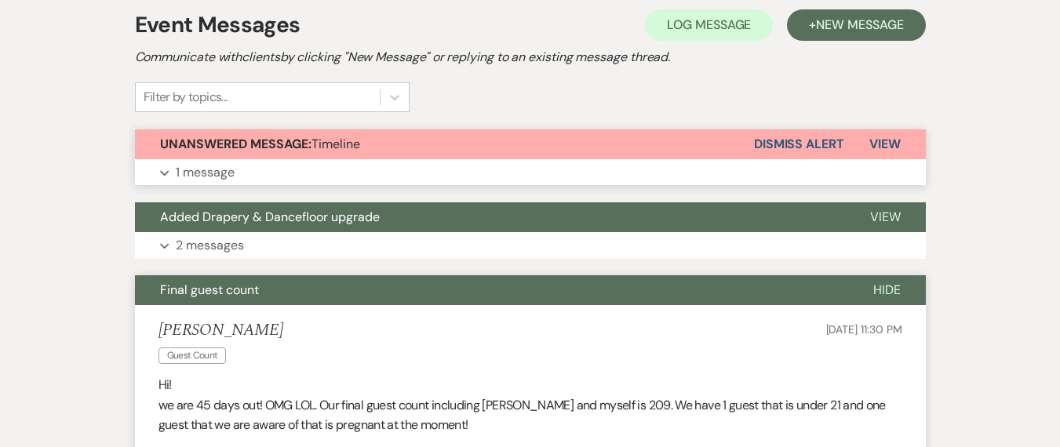
click at [197, 162] on p "1 message" at bounding box center [205, 172] width 59 height 20
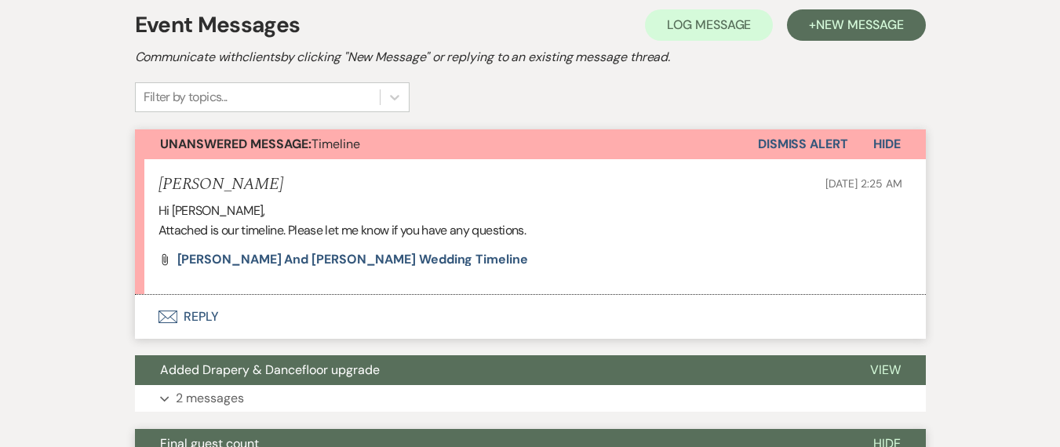
click at [213, 295] on button "Envelope Reply" at bounding box center [530, 317] width 791 height 44
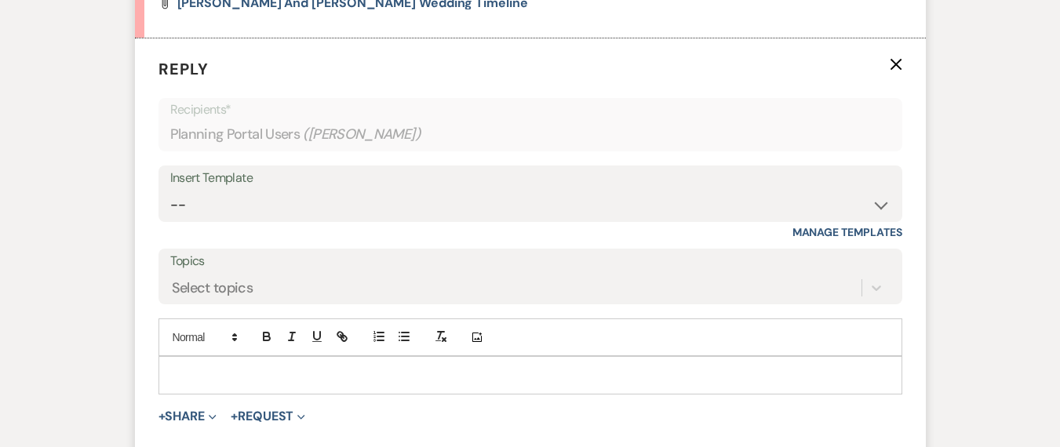
scroll to position [622, 0]
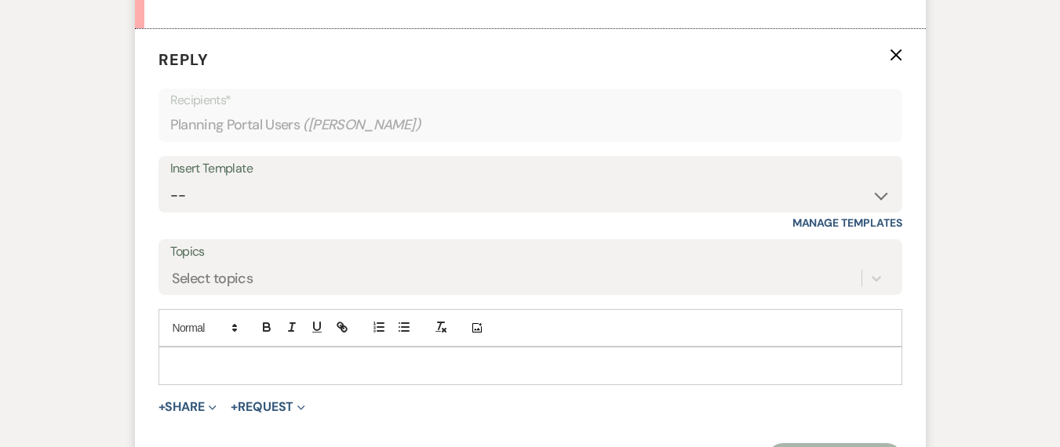
click at [296, 357] on p at bounding box center [530, 365] width 719 height 17
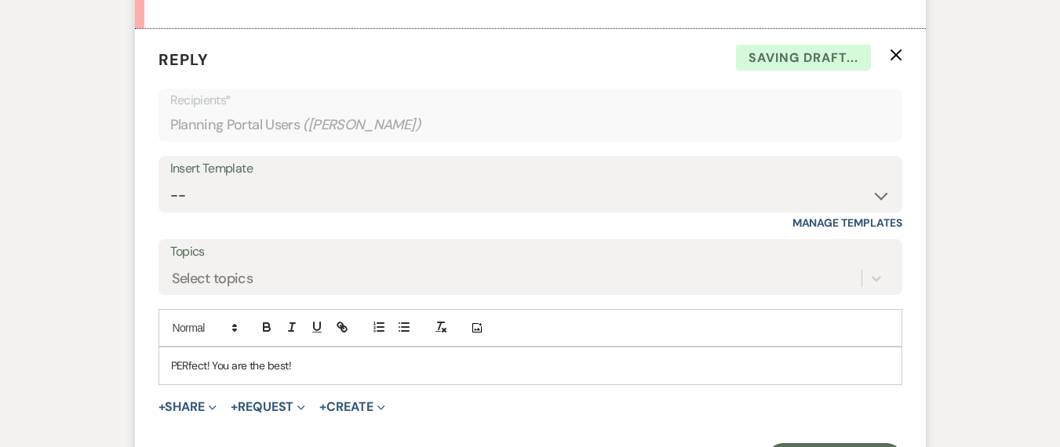
click at [186, 357] on p "PERfect! You are the best!" at bounding box center [530, 365] width 719 height 17
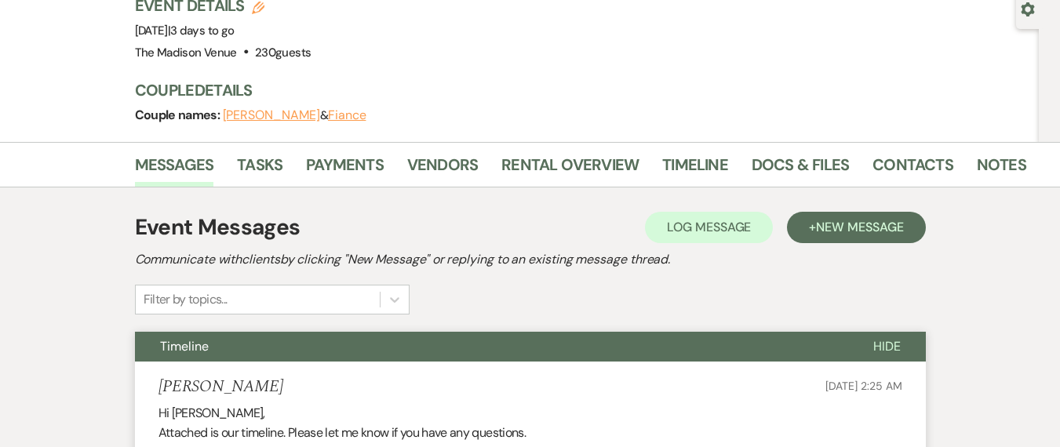
scroll to position [0, 0]
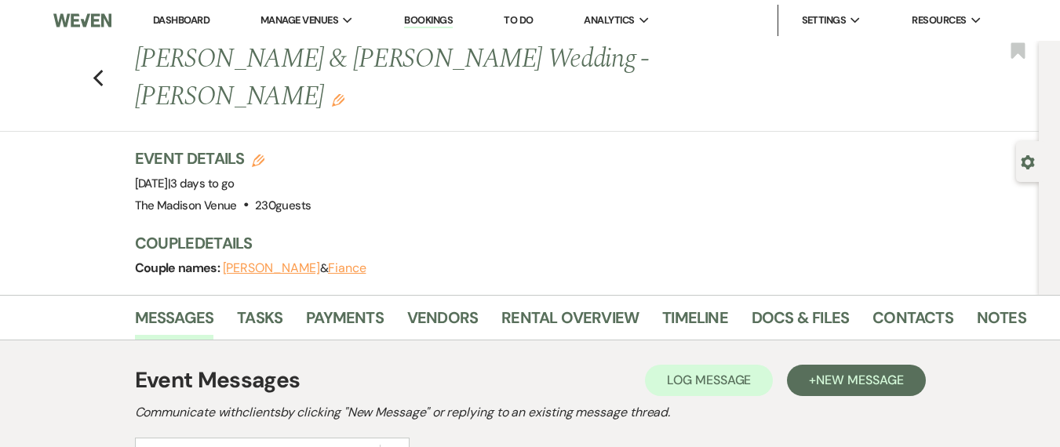
click at [100, 43] on div "Previous [PERSON_NAME] & [PERSON_NAME] Wedding - [PERSON_NAME] Edit Bookmark" at bounding box center [515, 86] width 1047 height 91
click at [102, 70] on use "button" at bounding box center [98, 78] width 10 height 17
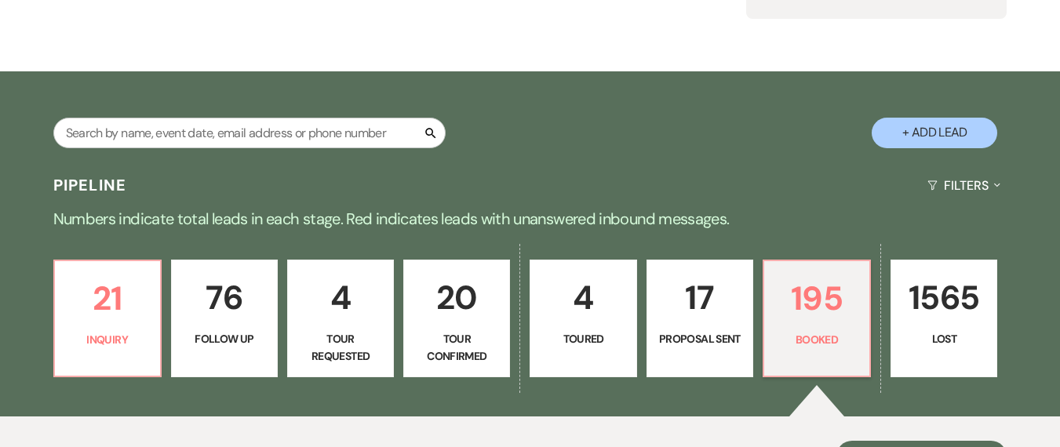
scroll to position [7, 0]
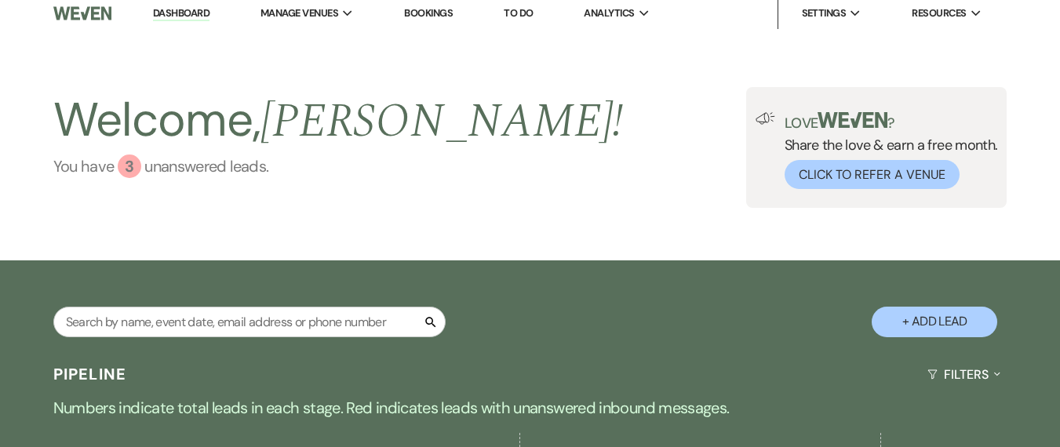
click at [217, 170] on link "You have 3 unanswered lead s ." at bounding box center [338, 167] width 571 height 24
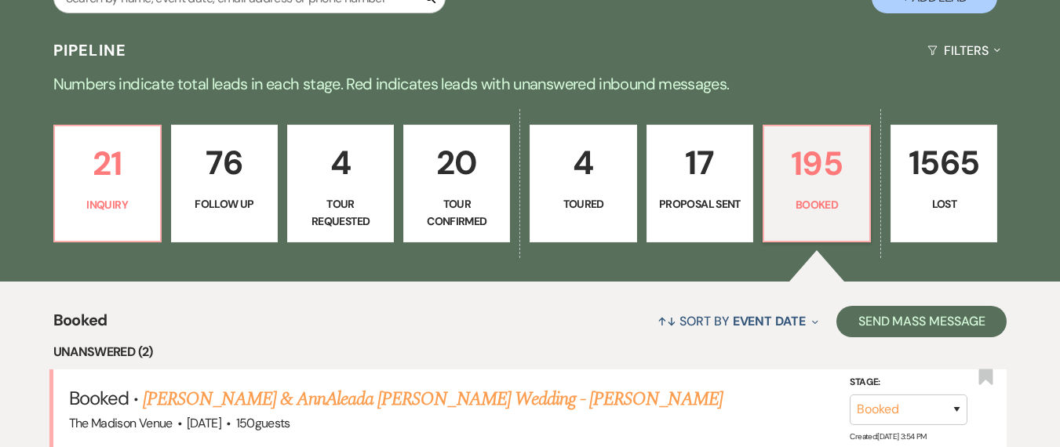
scroll to position [407, 0]
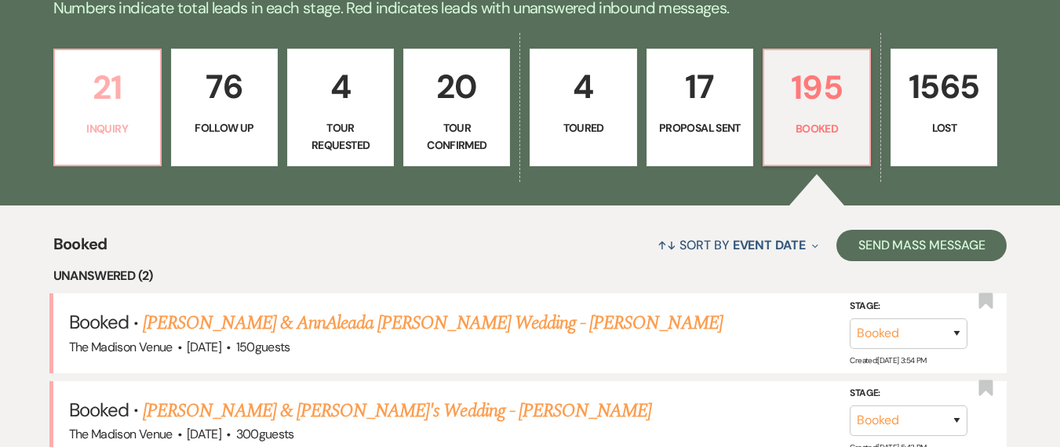
click at [124, 159] on link "21 Inquiry" at bounding box center [107, 108] width 108 height 118
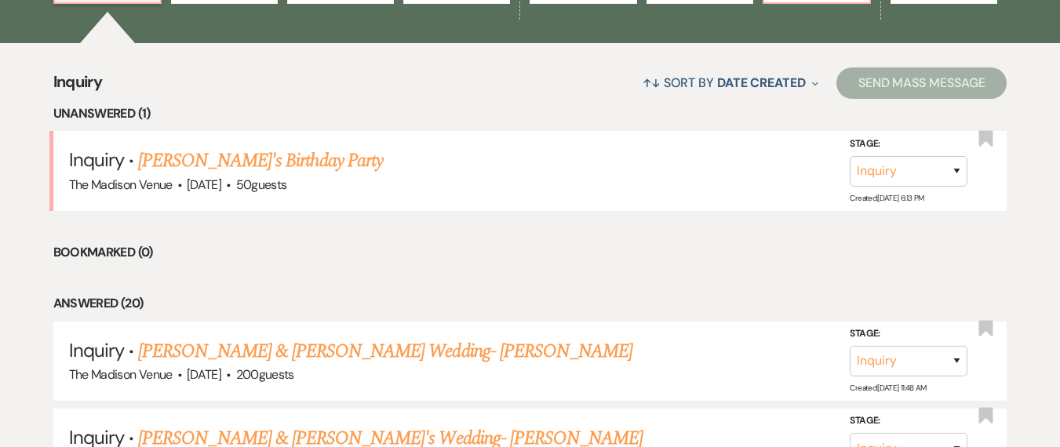
scroll to position [729, 0]
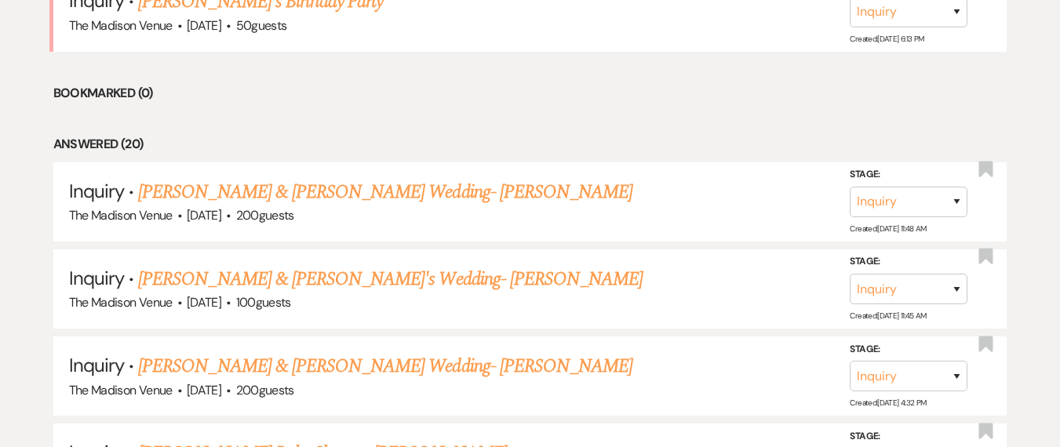
click at [237, 147] on li "Answered (20)" at bounding box center [530, 144] width 954 height 20
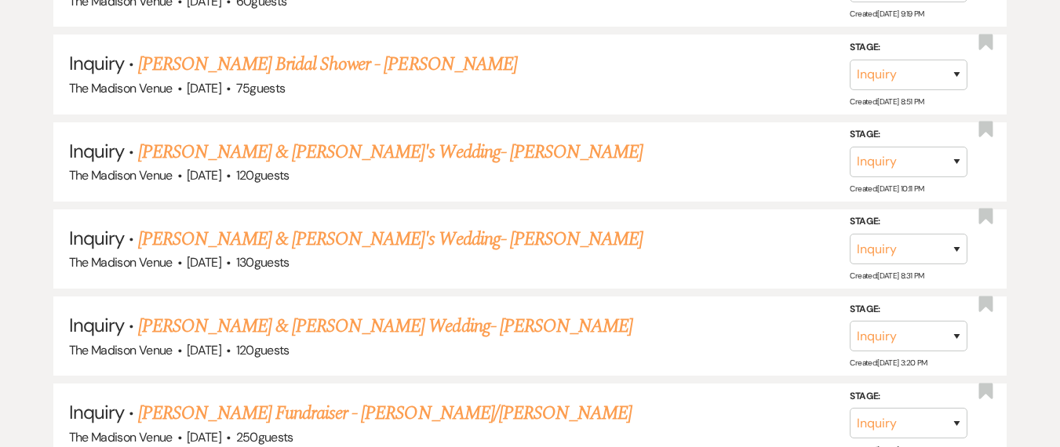
scroll to position [410, 0]
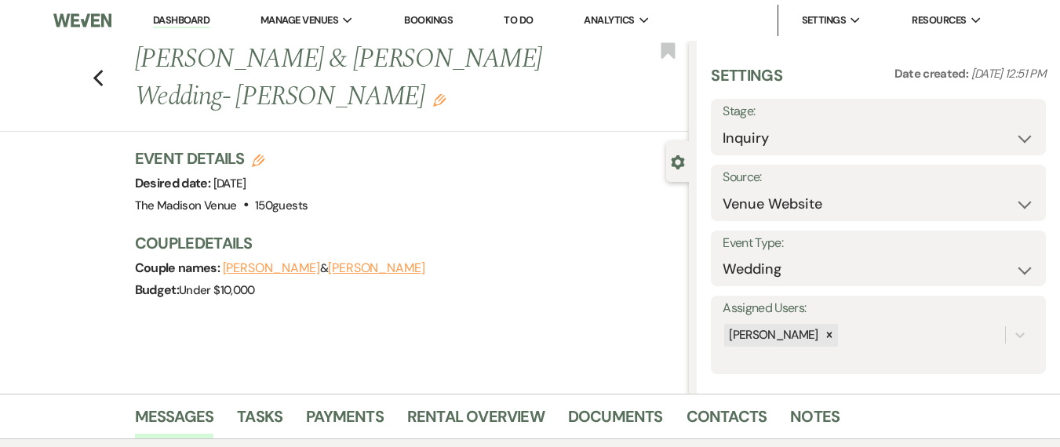
select select "5"
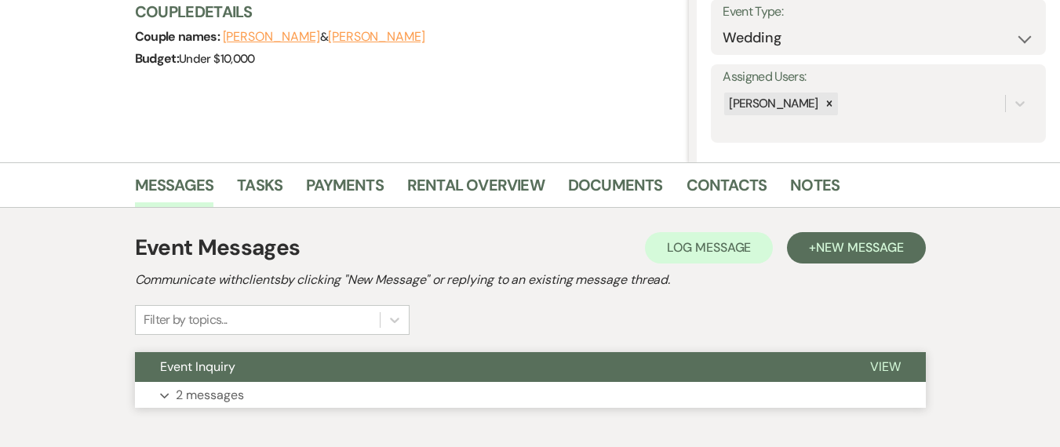
click at [613, 397] on button "Expand 2 messages" at bounding box center [530, 395] width 791 height 27
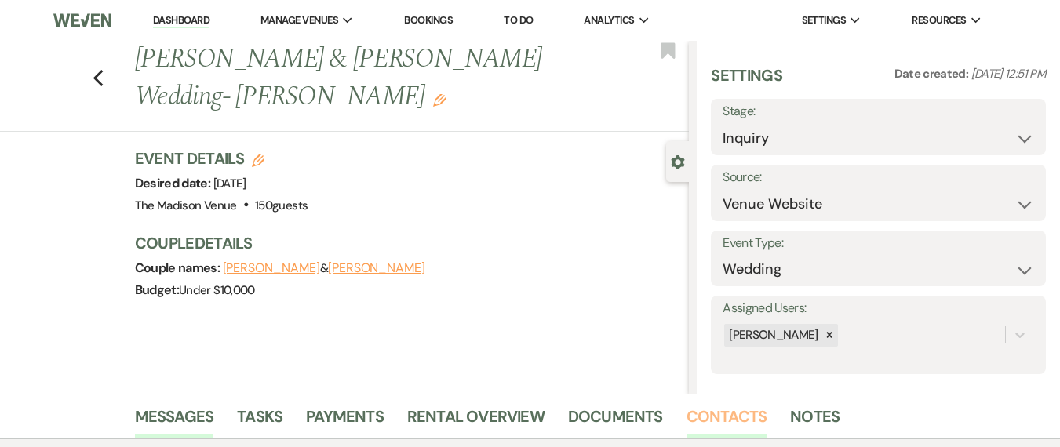
click at [691, 429] on link "Contacts" at bounding box center [727, 421] width 81 height 35
click at [170, 21] on link "Dashboard" at bounding box center [181, 20] width 57 height 15
